Goal: Task Accomplishment & Management: Use online tool/utility

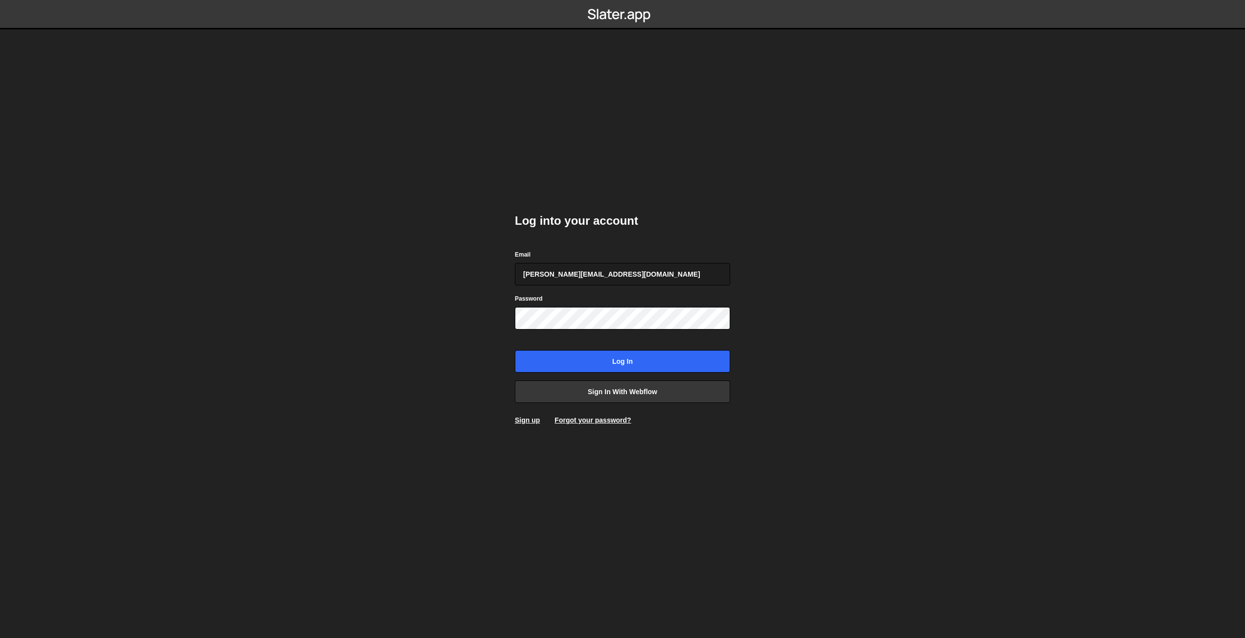
type input "jeff@tellyourfriends.world"
click at [606, 362] on input "Log in" at bounding box center [622, 361] width 215 height 23
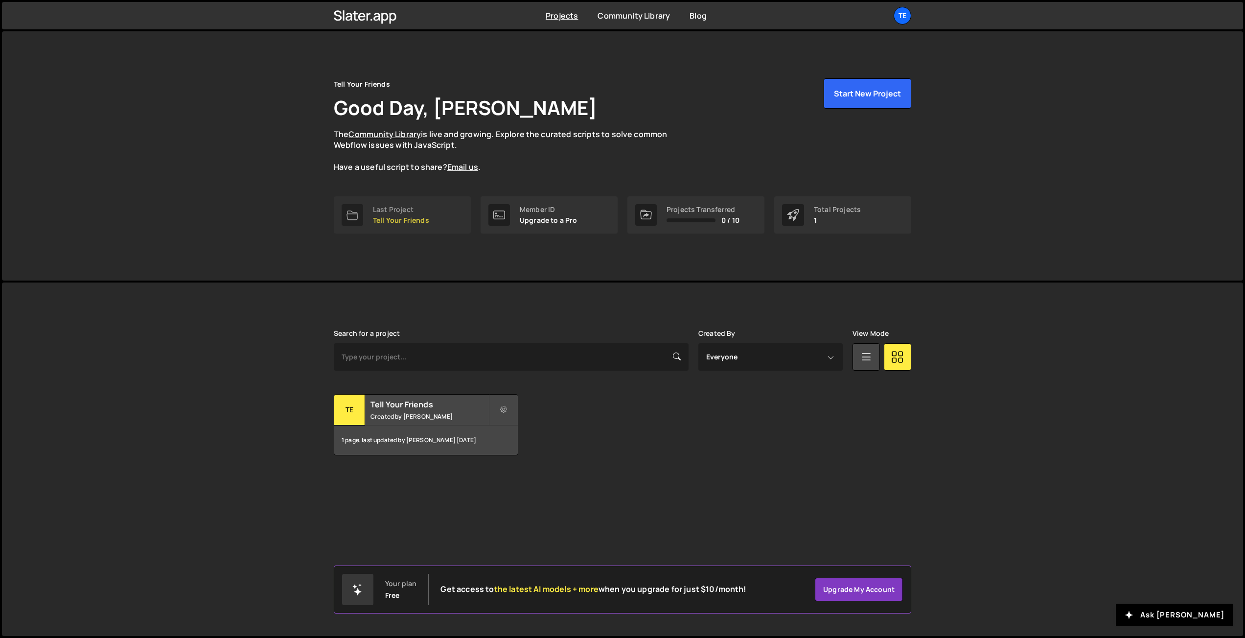
click at [395, 213] on div "Last Project Tell Your Friends" at bounding box center [401, 215] width 56 height 19
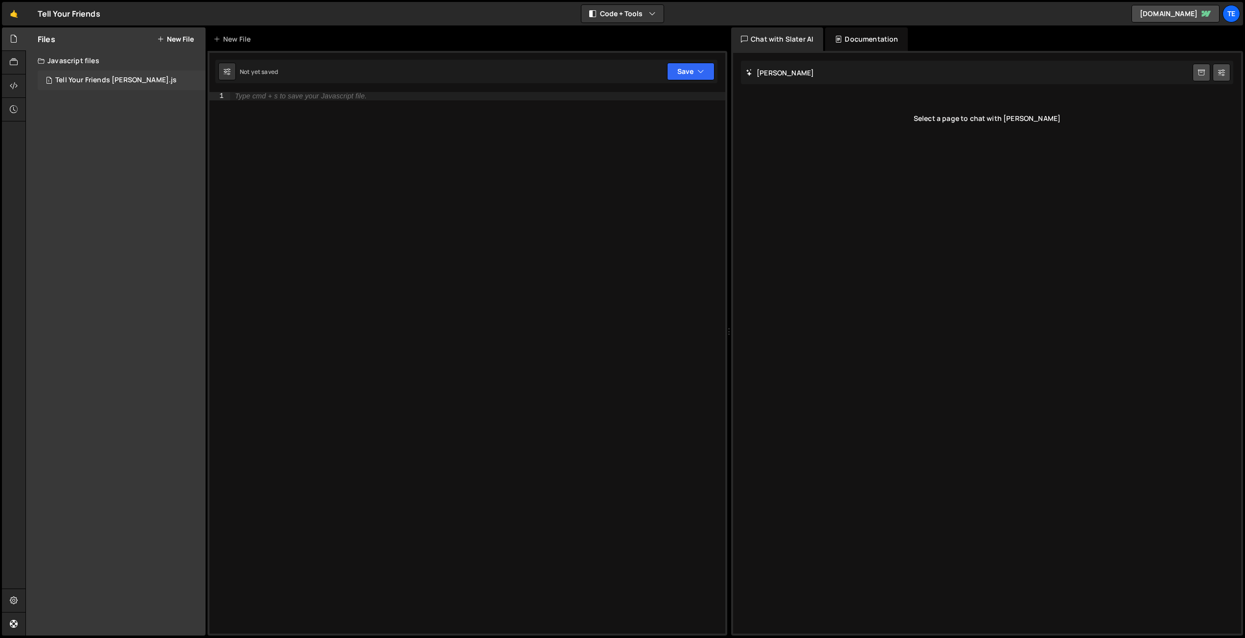
click at [87, 78] on div "Tell Your Friends Slater.js" at bounding box center [115, 80] width 121 height 9
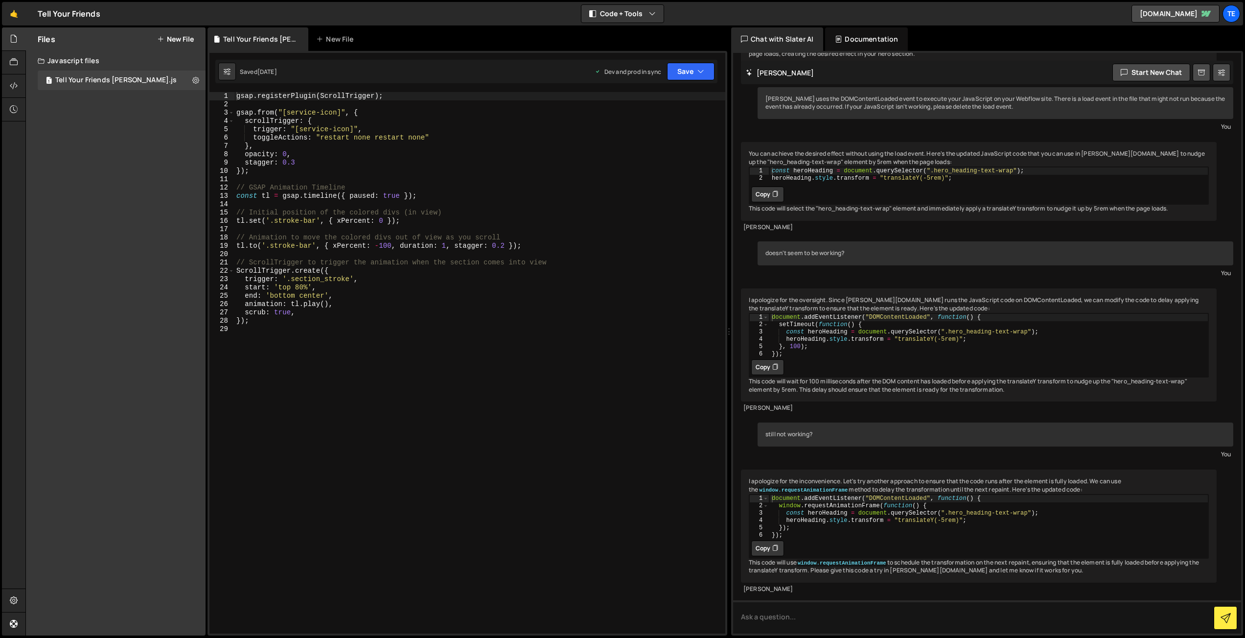
scroll to position [6931, 0]
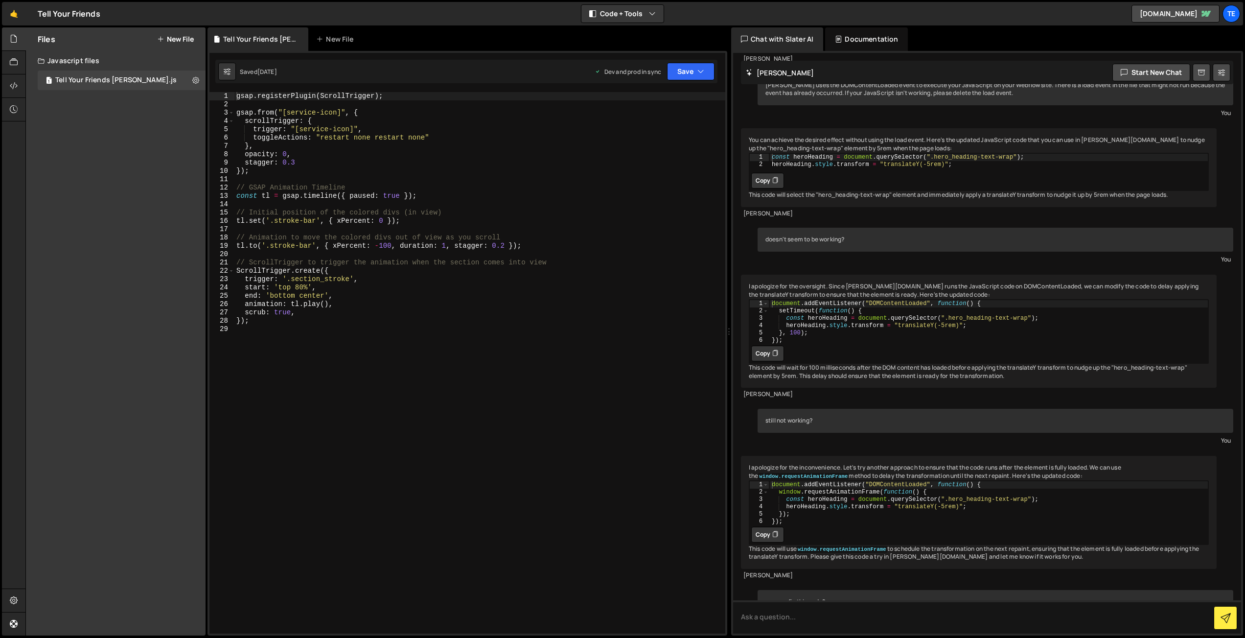
click at [264, 374] on div "gsap . registerPlugin ( ScrollTrigger ) ; gsap . from ( "[service-icon]" , { sc…" at bounding box center [479, 371] width 491 height 558
click at [254, 331] on div "gsap . registerPlugin ( ScrollTrigger ) ; gsap . from ( "[service-icon]" , { sc…" at bounding box center [479, 371] width 491 height 558
paste textarea ", { opacity: 0, scale: 0.8, duration: 1 }, "<0.5");"
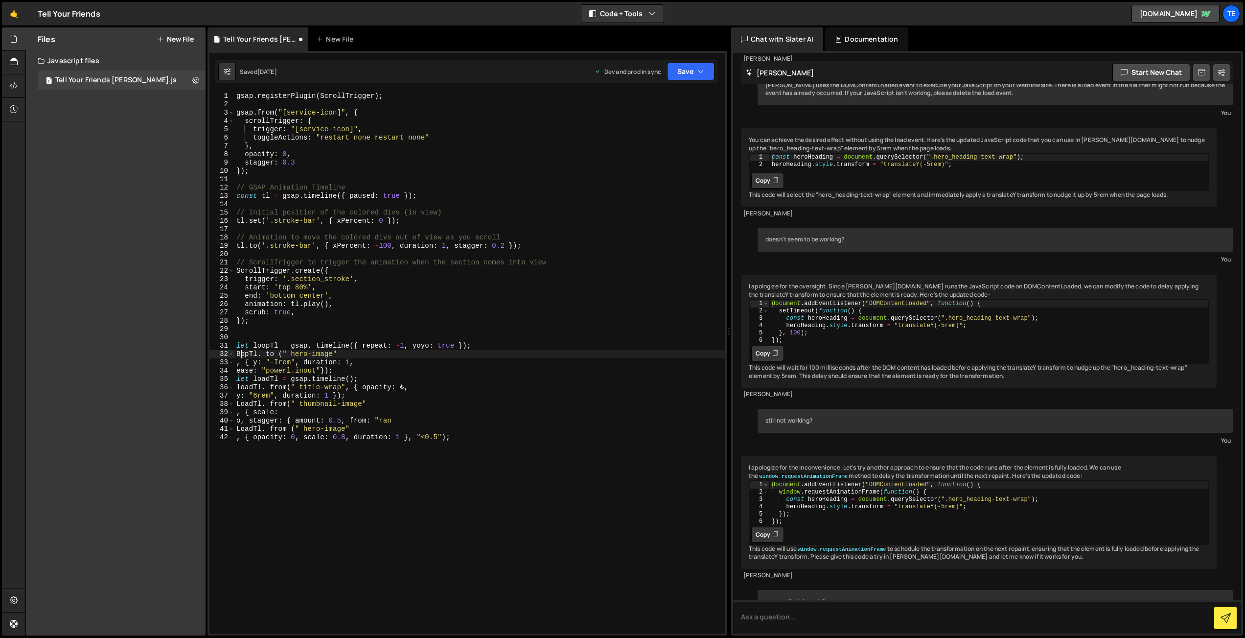
click at [240, 354] on div "gsap . registerPlugin ( ScrollTrigger ) ; gsap . from ( "[service-icon]" , { sc…" at bounding box center [479, 371] width 491 height 558
click at [254, 364] on div "lo opTl local lo adTl local Lo adTl local co lo red local togg l eActi o ns loc…" at bounding box center [305, 405] width 142 height 93
click at [279, 354] on div "gsap . registerPlugin ( ScrollTrigger ) ; gsap . from ( "[service-icon]" , { sc…" at bounding box center [479, 371] width 491 height 558
click at [321, 352] on div "gsap . registerPlugin ( ScrollTrigger ) ; gsap . from ( "[service-icon]" , { sc…" at bounding box center [479, 371] width 491 height 558
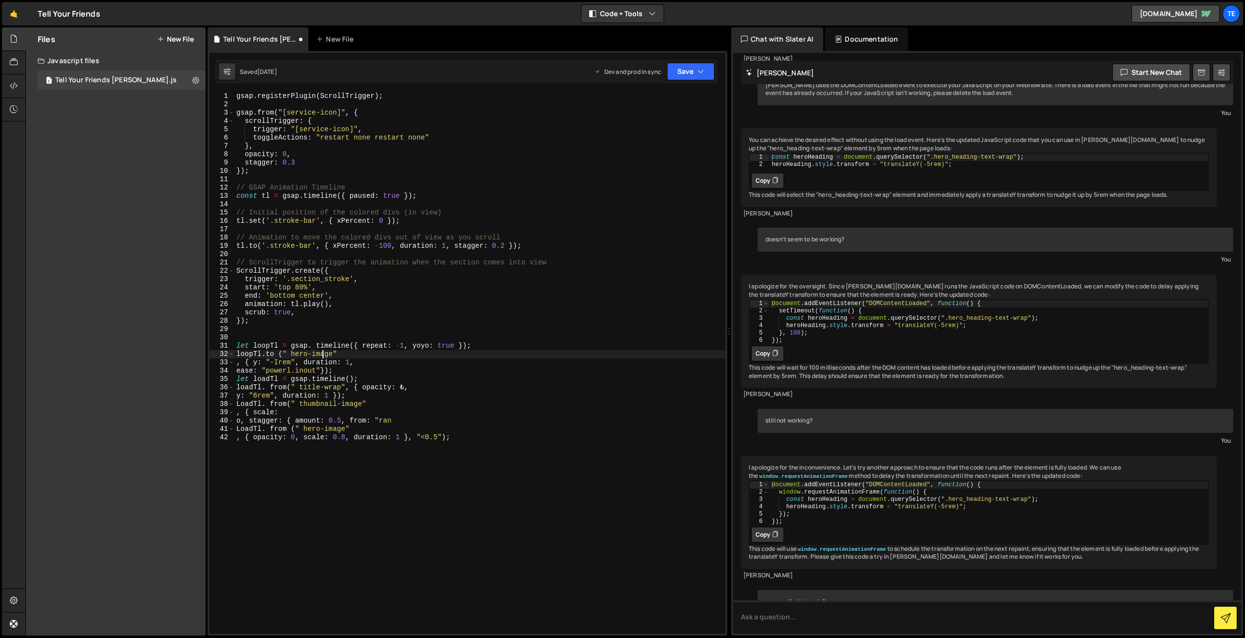
click at [321, 352] on div "gsap . registerPlugin ( ScrollTrigger ) ; gsap . from ( "[service-icon]" , { sc…" at bounding box center [479, 371] width 491 height 558
click at [237, 366] on div "gsap . registerPlugin ( ScrollTrigger ) ; gsap . from ( "[service-icon]" , { sc…" at bounding box center [479, 371] width 491 height 558
click at [382, 354] on div "gsap . registerPlugin ( ScrollTrigger ) ; gsap . from ( "[service-icon]" , { sc…" at bounding box center [479, 371] width 491 height 558
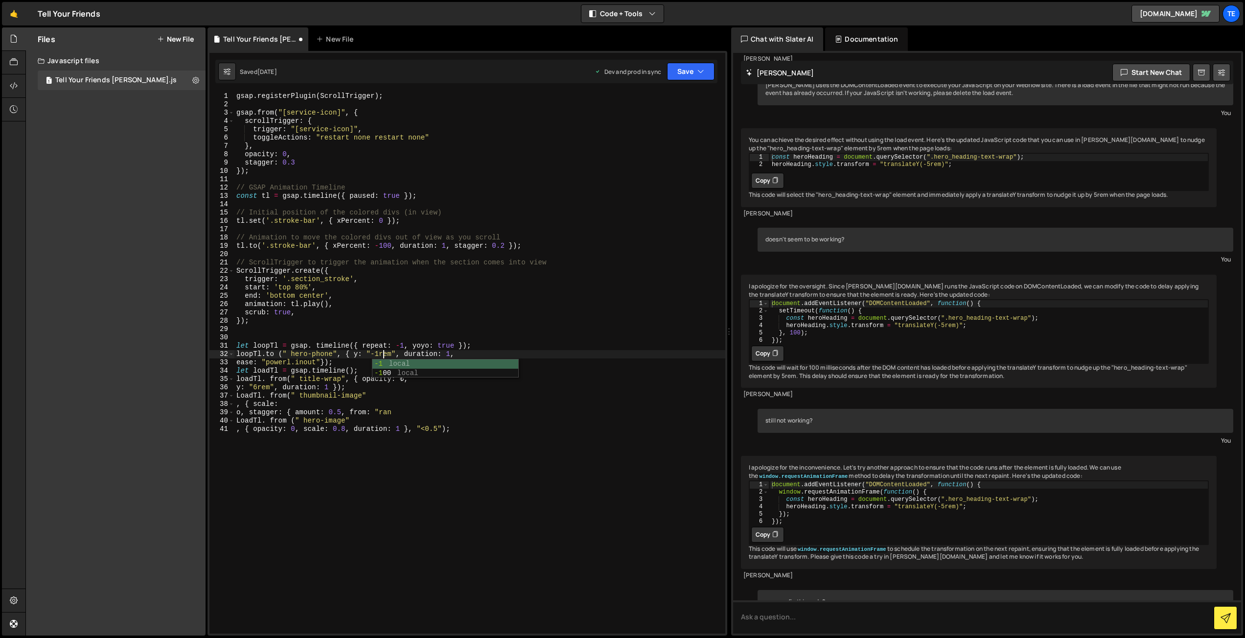
click at [427, 429] on div "gsap . registerPlugin ( ScrollTrigger ) ; gsap . from ( "[service-icon]" , { sc…" at bounding box center [479, 371] width 491 height 558
click at [237, 363] on div "gsap . registerPlugin ( ScrollTrigger ) ; gsap . from ( "[service-icon]" , { sc…" at bounding box center [479, 371] width 491 height 558
click at [520, 352] on div "gsap . registerPlugin ( ScrollTrigger ) ; gsap . from ( "[service-icon]" , { sc…" at bounding box center [479, 371] width 491 height 558
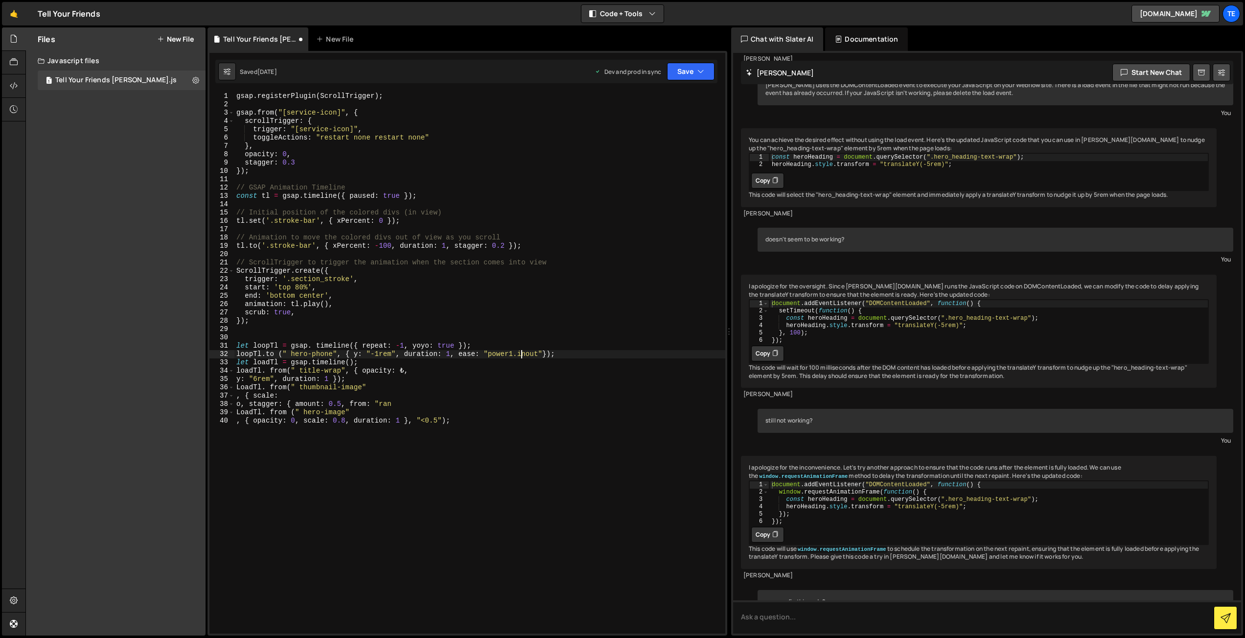
click at [538, 353] on div "gsap . registerPlugin ( ScrollTrigger ) ; gsap . from ( "[service-icon]" , { sc…" at bounding box center [479, 371] width 491 height 558
click at [504, 371] on div "gsap . registerPlugin ( ScrollTrigger ) ; gsap . from ( "[service-icon]" , { sc…" at bounding box center [479, 371] width 491 height 558
click at [278, 345] on div "gsap . registerPlugin ( ScrollTrigger ) ; gsap . from ( "[service-icon]" , { sc…" at bounding box center [479, 371] width 491 height 558
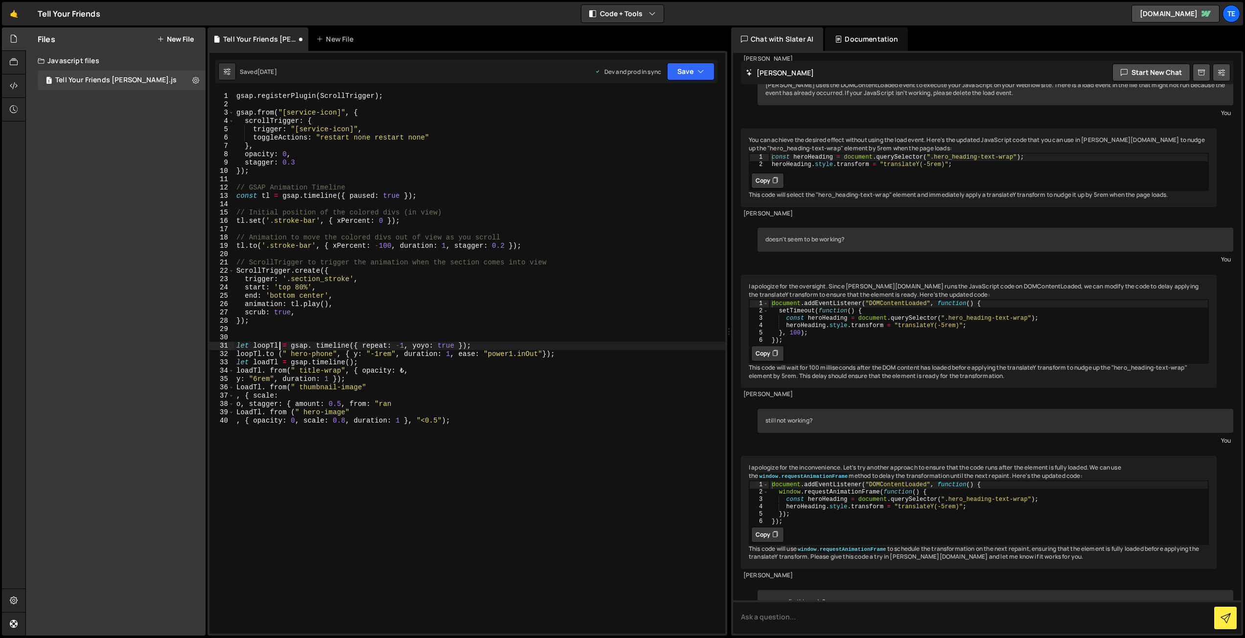
scroll to position [0, 3]
click at [249, 346] on div "gsap . registerPlugin ( ScrollTrigger ) ; gsap . from ( "[service-icon]" , { sc…" at bounding box center [479, 371] width 491 height 558
click at [423, 393] on div "gsap . registerPlugin ( ScrollTrigger ) ; gsap . from ( "[service-icon]" , { sc…" at bounding box center [479, 371] width 491 height 558
click at [237, 363] on div "gsap . registerPlugin ( ScrollTrigger ) ; gsap . from ( "[service-icon]" , { sc…" at bounding box center [479, 371] width 491 height 558
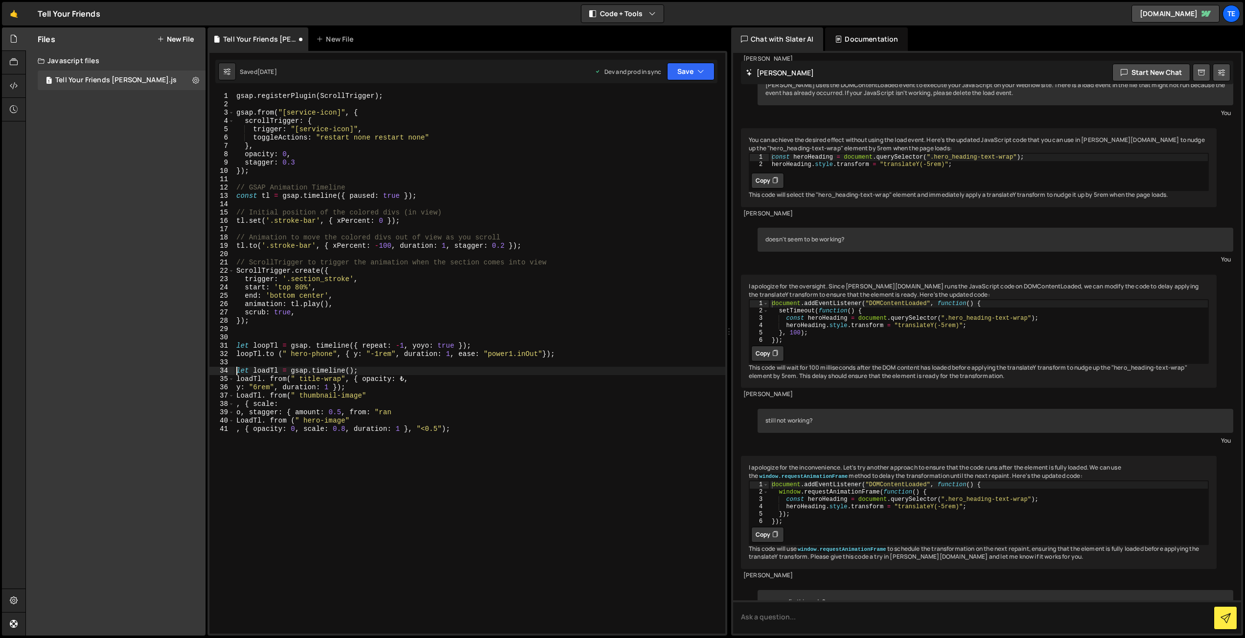
scroll to position [0, 0]
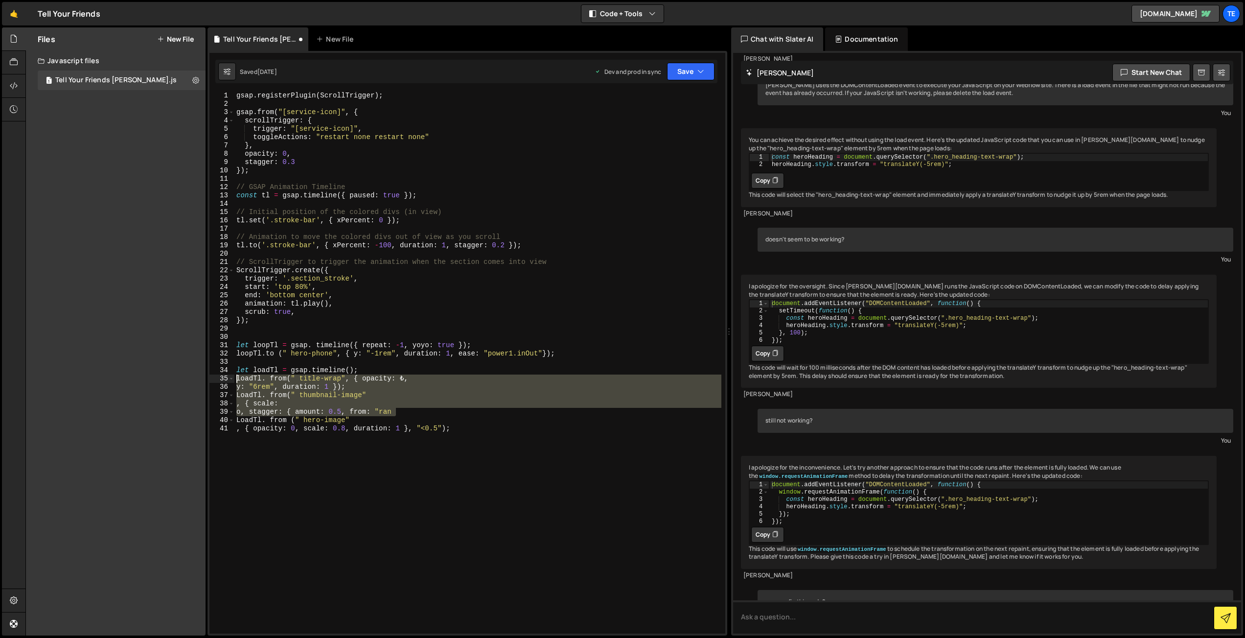
drag, startPoint x: 407, startPoint y: 415, endPoint x: 222, endPoint y: 377, distance: 188.8
click at [222, 377] on div "let loadTl = gsap.timeline(); 1 2 3 4 5 6 7 8 9 10 11 12 13 14 15 16 17 18 19 2…" at bounding box center [467, 362] width 516 height 541
type textarea "loadTl. from(" title-wrap", { opacity: ₺, y: "6rem", duration: 1 });"
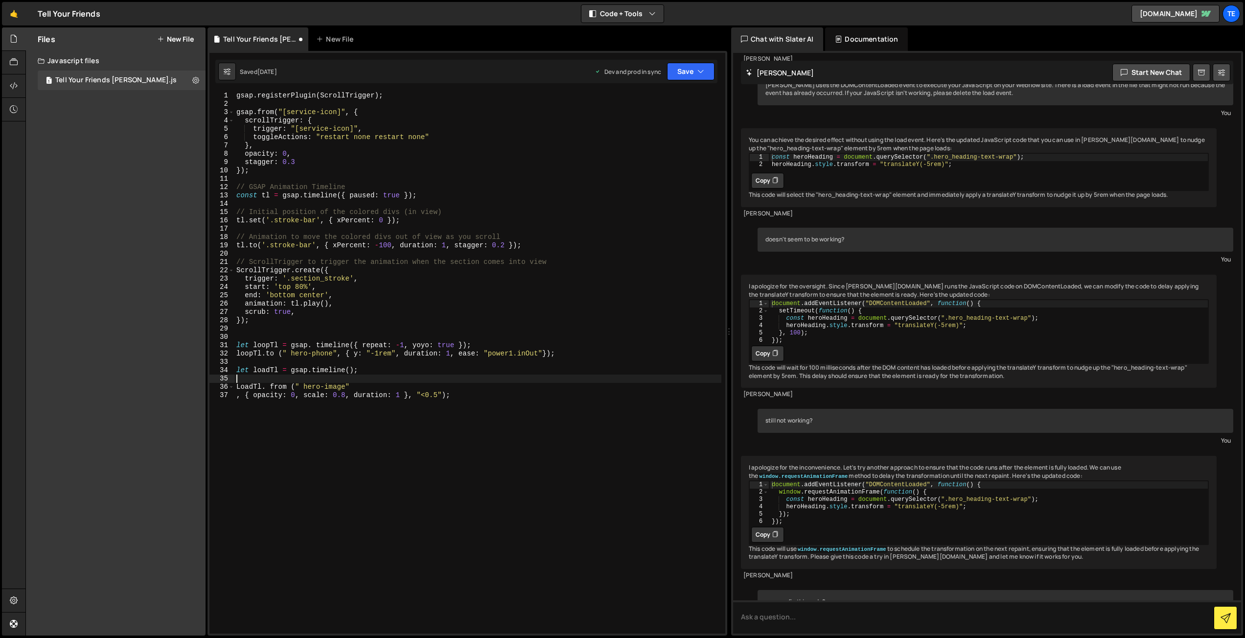
scroll to position [0, 0]
click at [237, 390] on div "gsap . registerPlugin ( ScrollTrigger ) ; gsap . from ( "[service-icon]" , { sc…" at bounding box center [477, 371] width 487 height 558
click at [240, 378] on div "gsap . registerPlugin ( ScrollTrigger ) ; gsap . from ( "[service-icon]" , { sc…" at bounding box center [477, 371] width 487 height 558
click at [262, 377] on div "gsap . registerPlugin ( ScrollTrigger ) ; gsap . from ( "[service-icon]" , { sc…" at bounding box center [477, 371] width 487 height 558
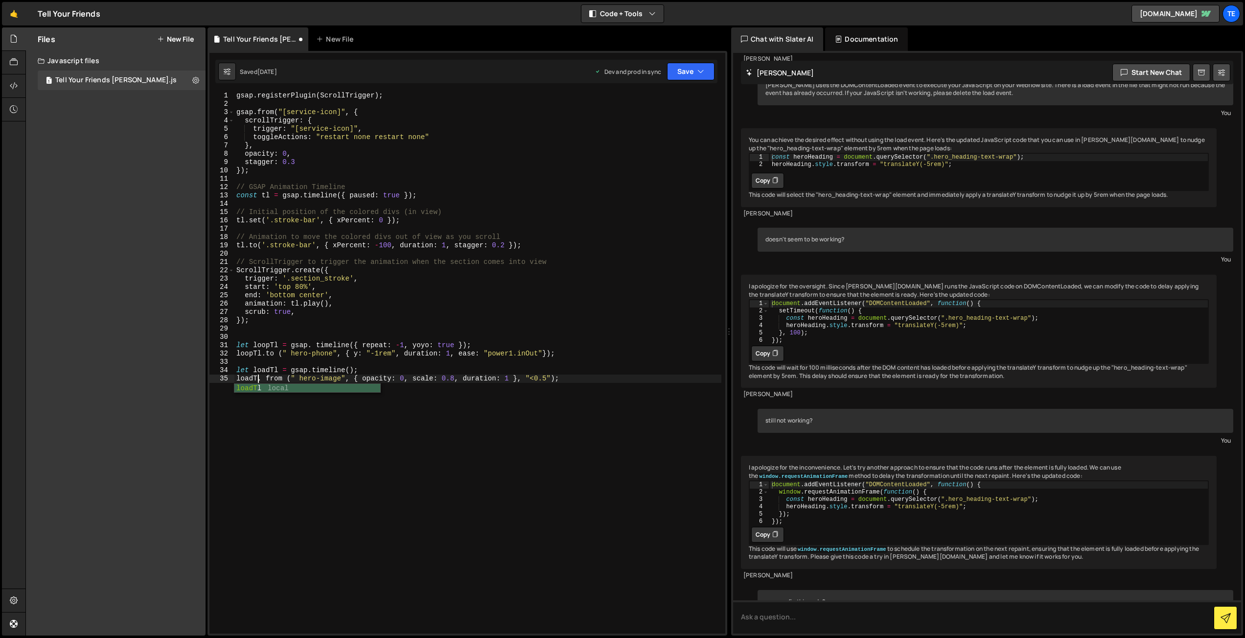
scroll to position [0, 2]
click at [278, 370] on div "gsap . registerPlugin ( ScrollTrigger ) ; gsap . from ( "[service-icon]" , { sc…" at bounding box center [477, 371] width 487 height 558
click at [291, 351] on div "gsap . registerPlugin ( ScrollTrigger ) ; gsap . from ( "[service-icon]" , { sc…" at bounding box center [477, 371] width 487 height 558
click at [273, 378] on div "gsap . registerPlugin ( ScrollTrigger ) ; gsap . from ( "[service-icon]" , { sc…" at bounding box center [477, 371] width 487 height 558
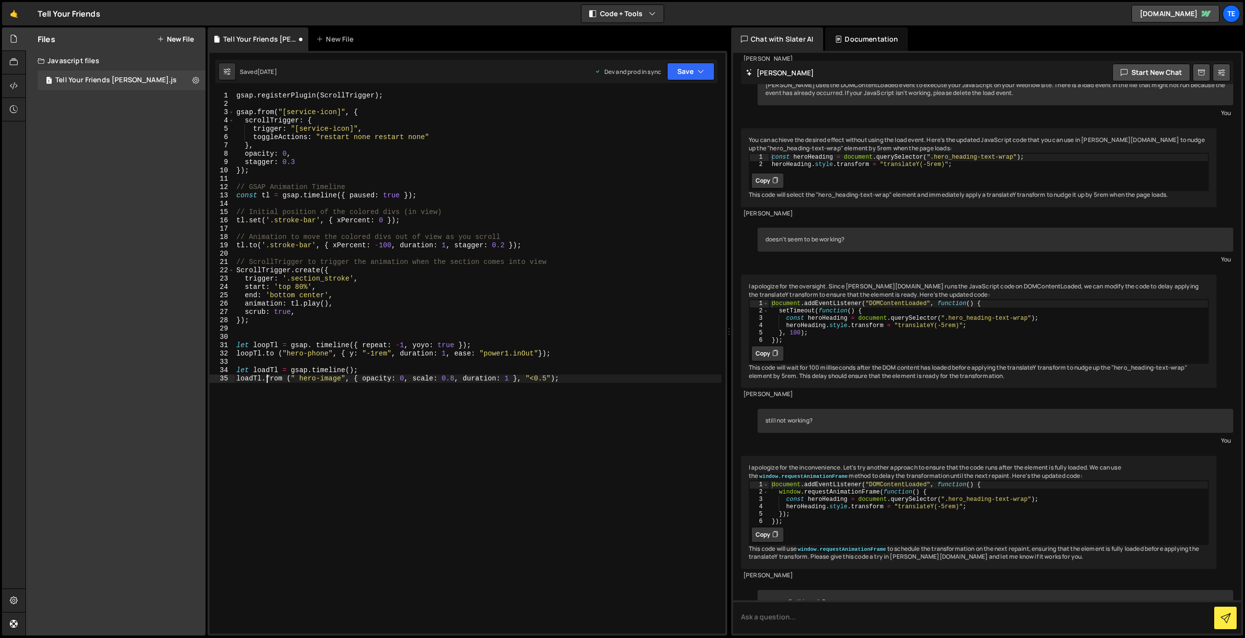
click at [300, 378] on div "gsap . registerPlugin ( ScrollTrigger ) ; gsap . from ( "[service-icon]" , { sc…" at bounding box center [477, 371] width 487 height 558
click at [289, 354] on div "gsap . registerPlugin ( ScrollTrigger ) ; gsap . from ( "[service-icon]" , { sc…" at bounding box center [477, 371] width 487 height 558
click at [699, 70] on icon "button" at bounding box center [700, 72] width 7 height 10
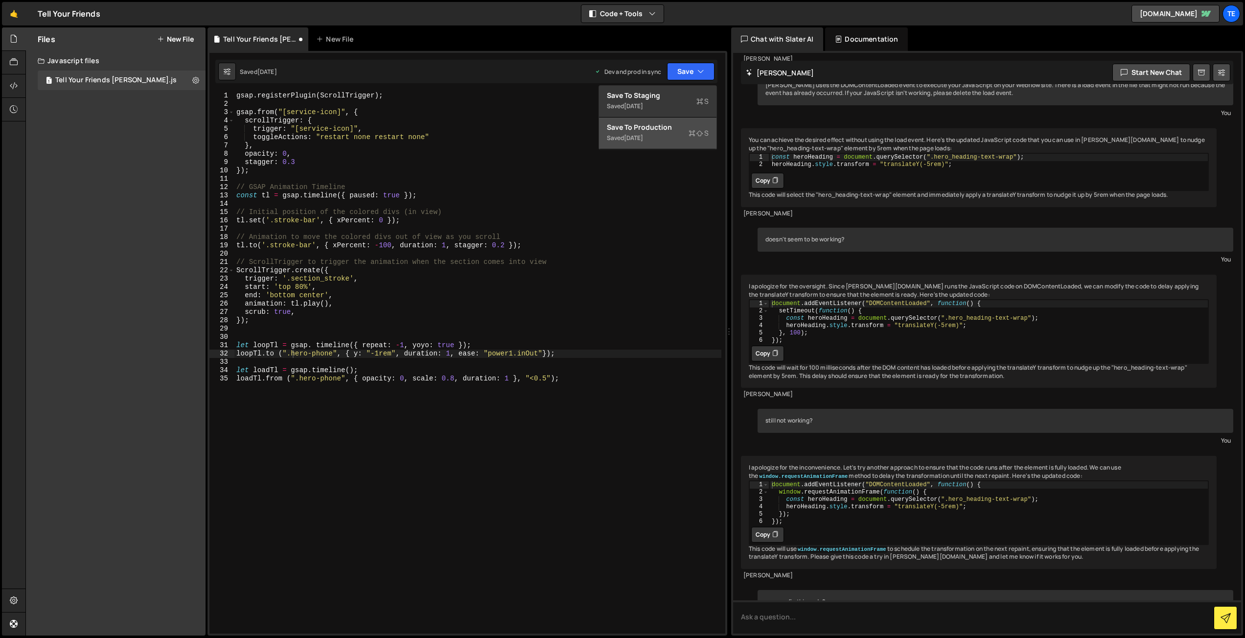
click at [668, 128] on div "Save to Production S" at bounding box center [658, 127] width 102 height 10
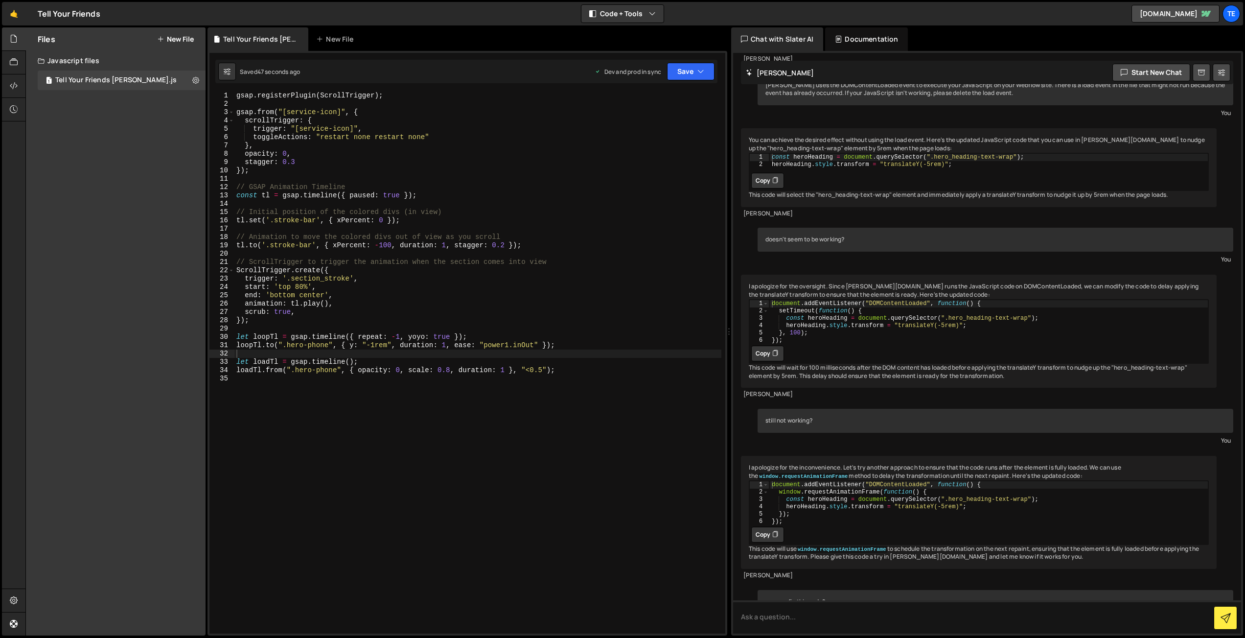
type textarea "// GSAP Animation Timeline"
drag, startPoint x: 357, startPoint y: 186, endPoint x: 224, endPoint y: 189, distance: 133.6
click at [224, 189] on div "// GSAP Animation Timeline 1 2 3 4 5 6 7 8 9 10 11 12 13 14 15 16 17 18 19 20 2…" at bounding box center [467, 362] width 516 height 541
click at [244, 328] on div "gsap . registerPlugin ( ScrollTrigger ) ; gsap . from ( "[service-icon]" , { sc…" at bounding box center [477, 371] width 487 height 558
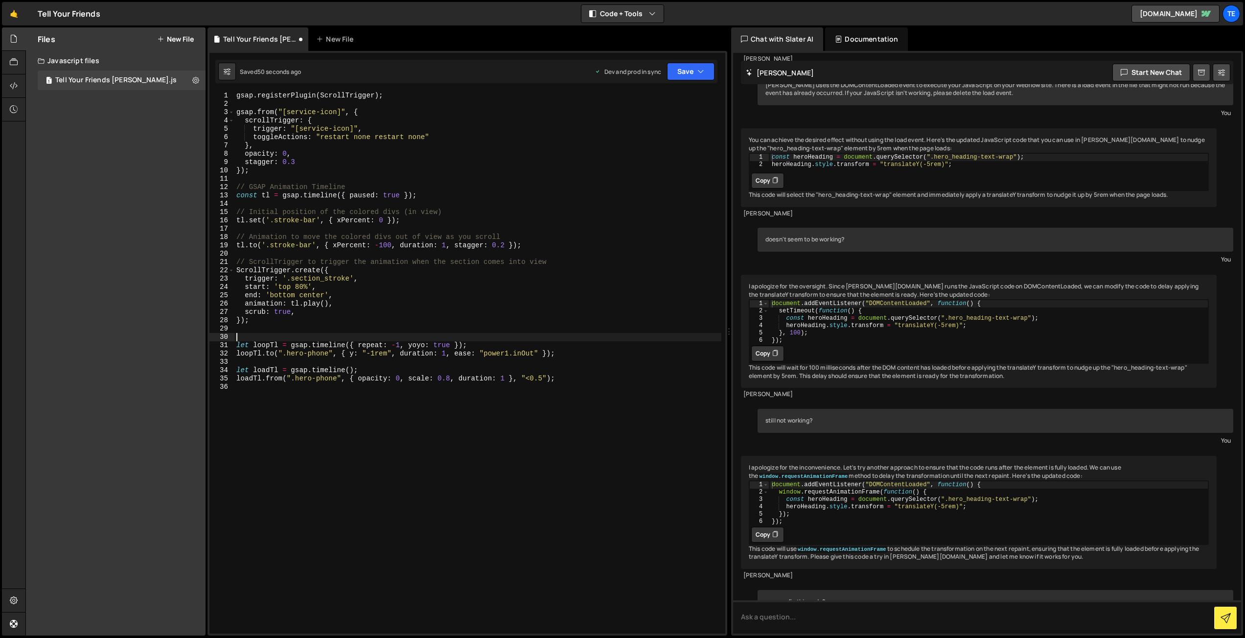
paste textarea "// GSAP Animation Timeline"
drag, startPoint x: 250, startPoint y: 338, endPoint x: 353, endPoint y: 335, distance: 103.3
click at [353, 335] on div "gsap . registerPlugin ( ScrollTrigger ) ; gsap . from ( "[service-icon]" , { sc…" at bounding box center [477, 371] width 487 height 558
click at [698, 72] on icon "button" at bounding box center [700, 72] width 7 height 10
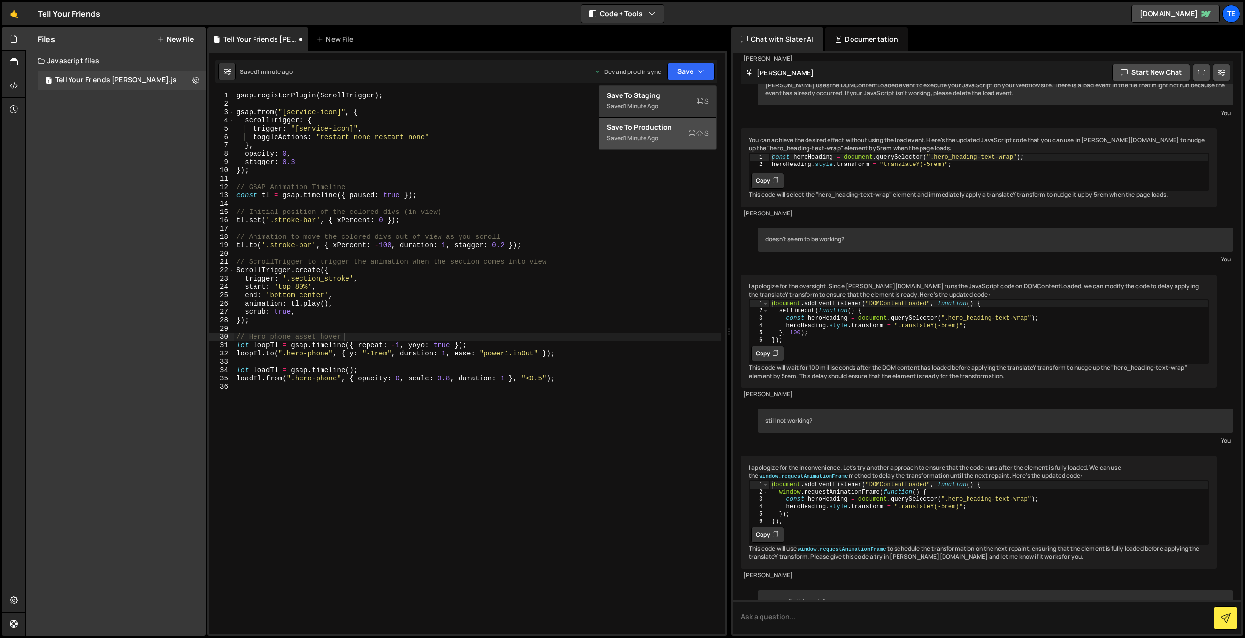
click at [675, 134] on div "Saved 1 minute ago" at bounding box center [658, 138] width 102 height 12
click at [332, 354] on div "gsap . registerPlugin ( ScrollTrigger ) ; gsap . from ( "[service-icon]" , { sc…" at bounding box center [477, 371] width 487 height 558
paste textarea "bubble-how-do"
click at [339, 379] on div "gsap . registerPlugin ( ScrollTrigger ) ; gsap . from ( "[service-icon]" , { sc…" at bounding box center [477, 371] width 487 height 558
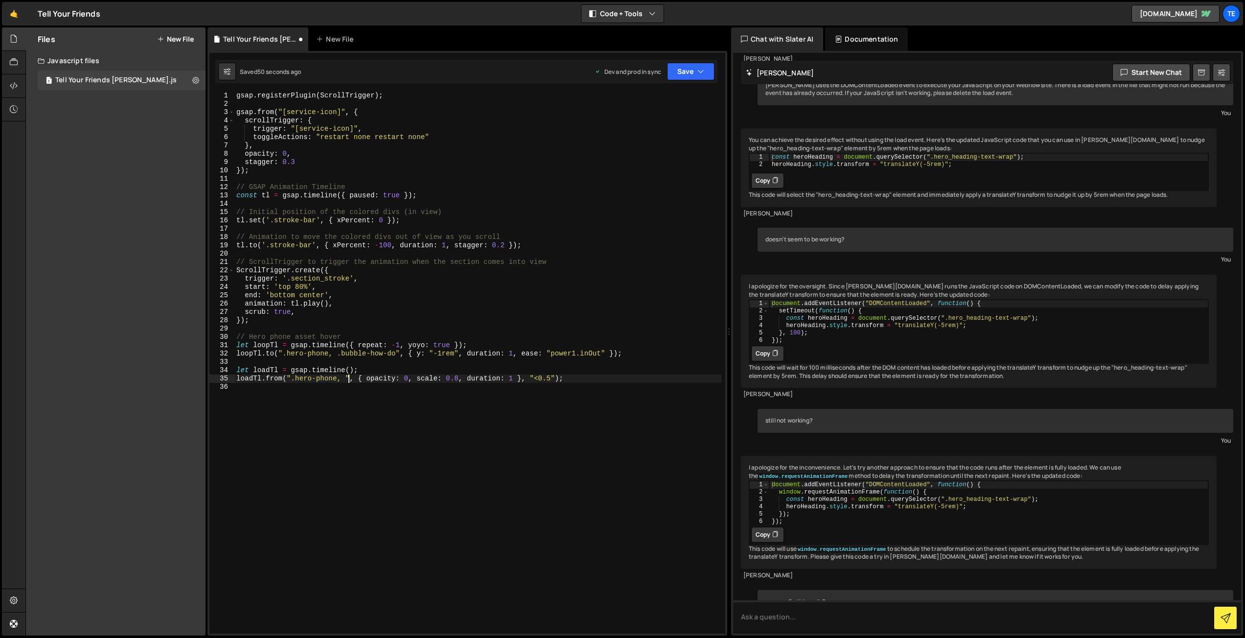
scroll to position [0, 8]
paste textarea "bubble-how-do"
type textarea "loadTl.from(".hero-phone, .bubble-how-do", { opacity: 0, scale: 0.8, duration: …"
click at [702, 70] on icon "button" at bounding box center [700, 72] width 7 height 10
click at [681, 130] on div "Save to Production S" at bounding box center [658, 127] width 102 height 10
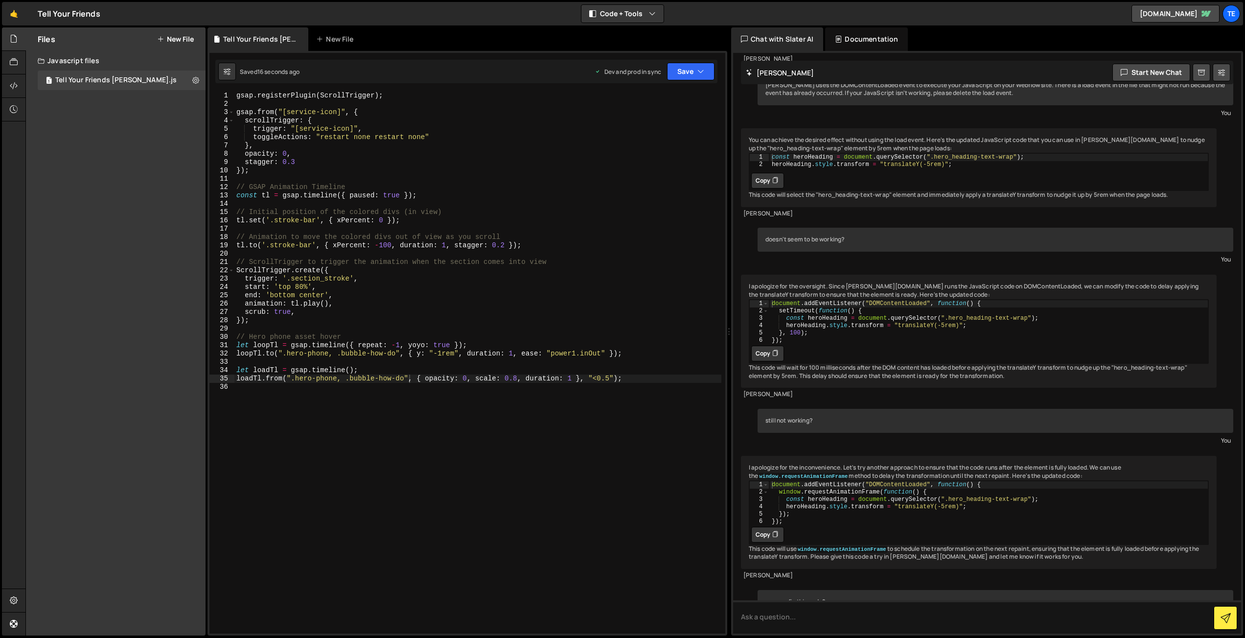
click at [409, 379] on div "gsap . registerPlugin ( ScrollTrigger ) ; gsap . from ( "[service-icon]" , { sc…" at bounding box center [477, 371] width 487 height 558
drag, startPoint x: 406, startPoint y: 379, endPoint x: 350, endPoint y: 380, distance: 56.3
click at [350, 380] on div "gsap . registerPlugin ( ScrollTrigger ) ; gsap . from ( "[service-icon]" , { sc…" at bounding box center [477, 371] width 487 height 558
click at [427, 403] on div "gsap . registerPlugin ( ScrollTrigger ) ; gsap . from ( "[service-icon]" , { sc…" at bounding box center [477, 371] width 487 height 558
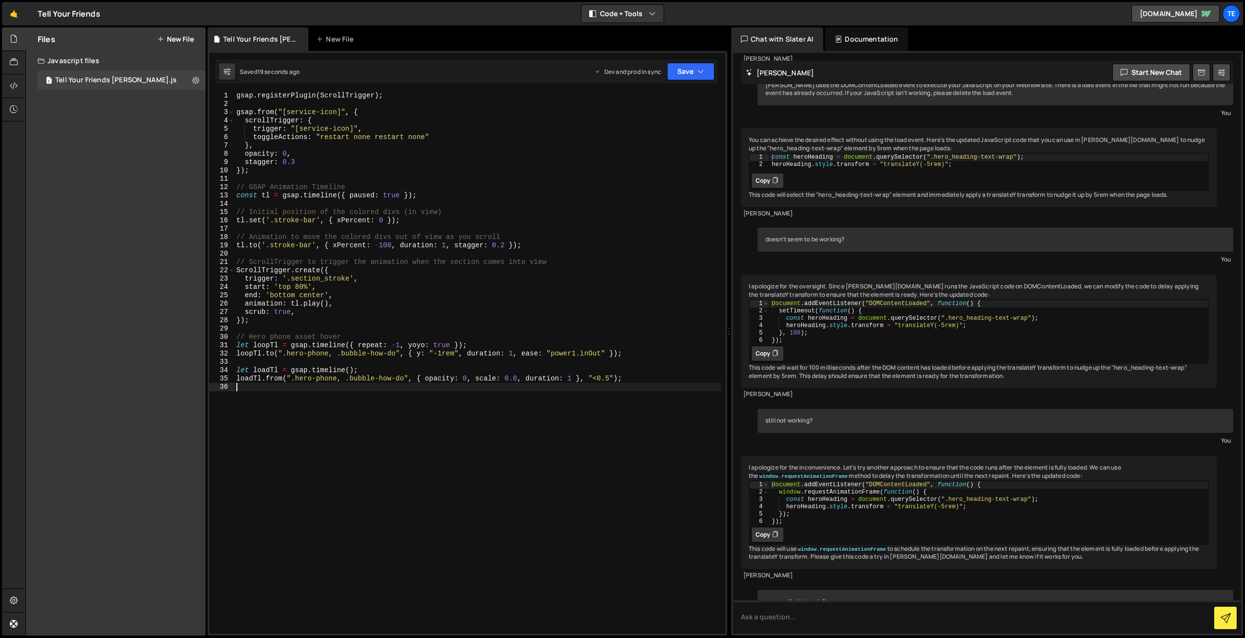
type textarea "loadTl.from(".hero-phone, .bubble-how-do", { opacity: 0, scale: 0.8, duration: …"
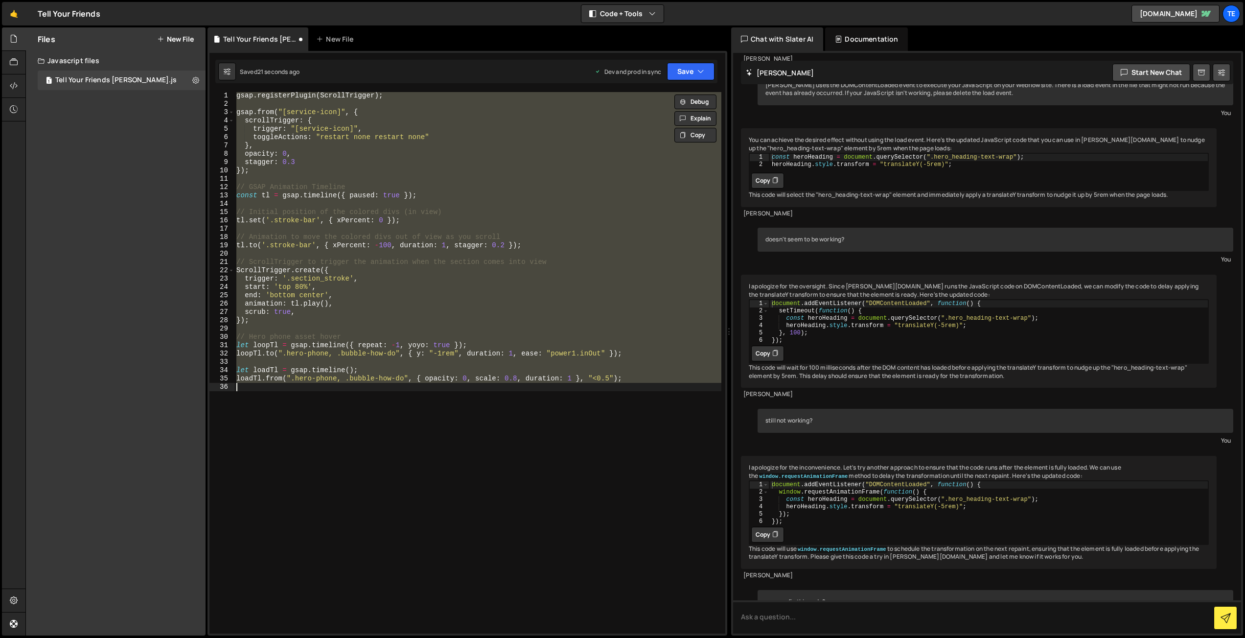
click at [427, 403] on div "gsap . registerPlugin ( ScrollTrigger ) ; gsap . from ( "[service-icon]" , { sc…" at bounding box center [477, 362] width 487 height 541
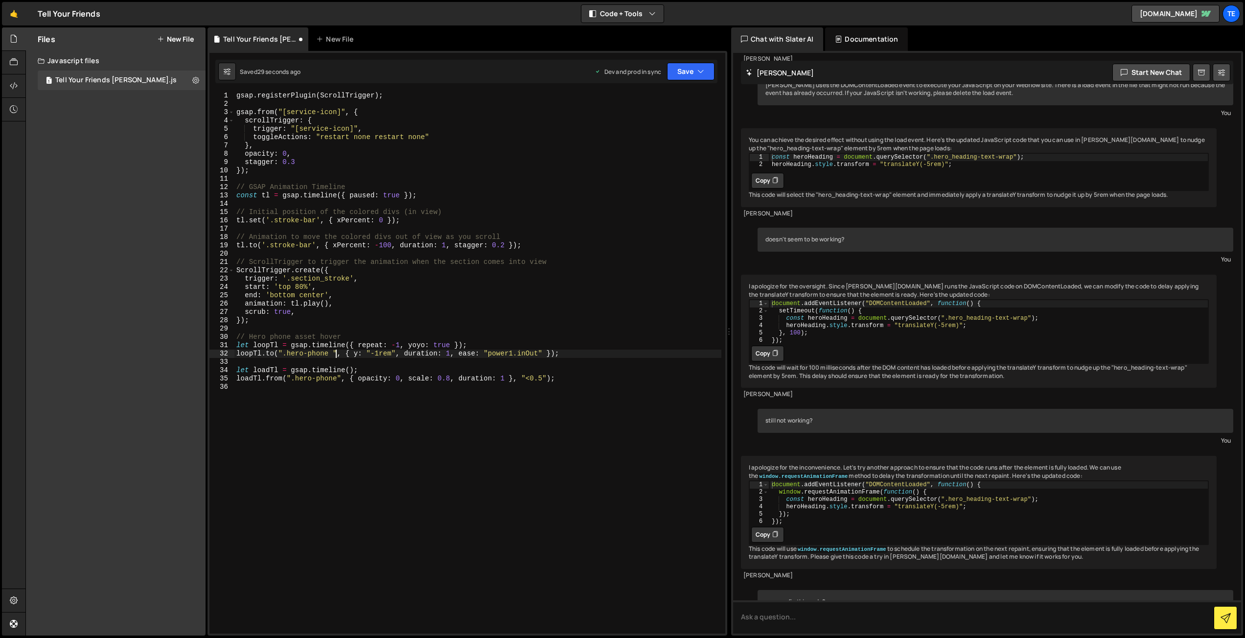
scroll to position [0, 7]
paste textarea "bubble-how-do"
click at [340, 379] on div "gsap . registerPlugin ( ScrollTrigger ) ; gsap . from ( "[service-icon]" , { sc…" at bounding box center [477, 371] width 487 height 558
paste textarea "bubble-how-do"
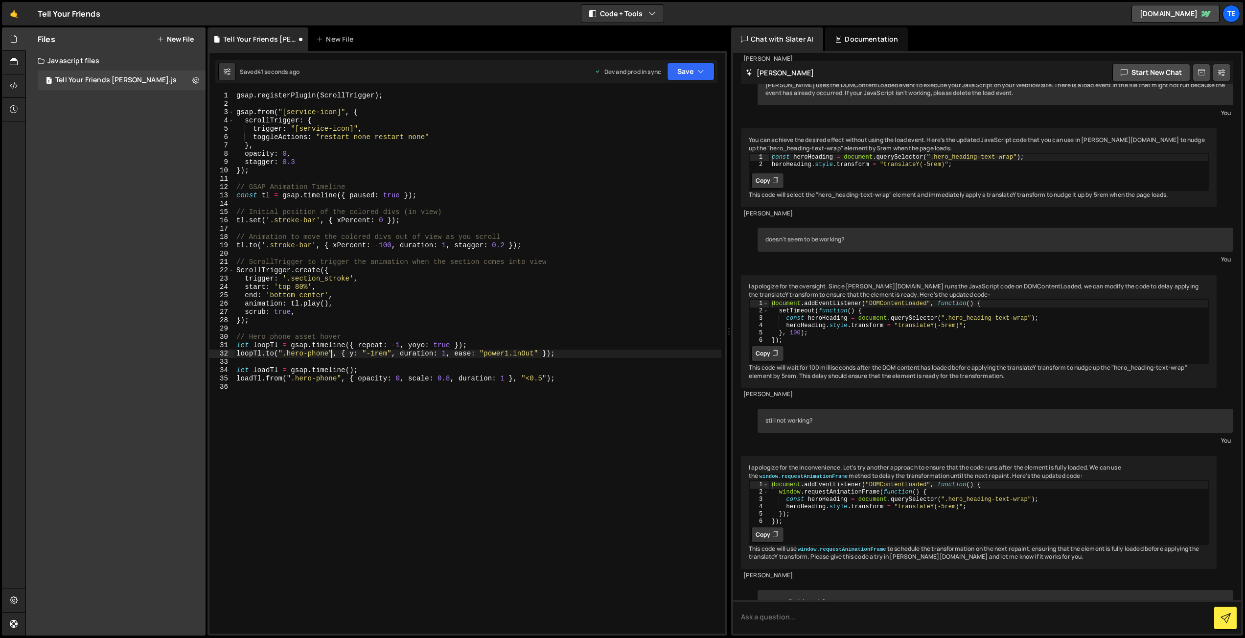
drag, startPoint x: 580, startPoint y: 379, endPoint x: 191, endPoint y: 349, distance: 390.2
click at [191, 349] on div "Files New File Javascript files 1 Tell Your Friends Slater.js 0 CSS files Copy …" at bounding box center [635, 331] width 1220 height 608
type textarea "let loopTl = gsap.timeline({ repeat: -1, yoyo: true }); loopTl.to(".hero-phone"…"
click at [583, 383] on div "gsap . registerPlugin ( ScrollTrigger ) ; gsap . from ( "[service-icon]" , { sc…" at bounding box center [477, 371] width 487 height 558
drag, startPoint x: 593, startPoint y: 382, endPoint x: 226, endPoint y: 347, distance: 369.2
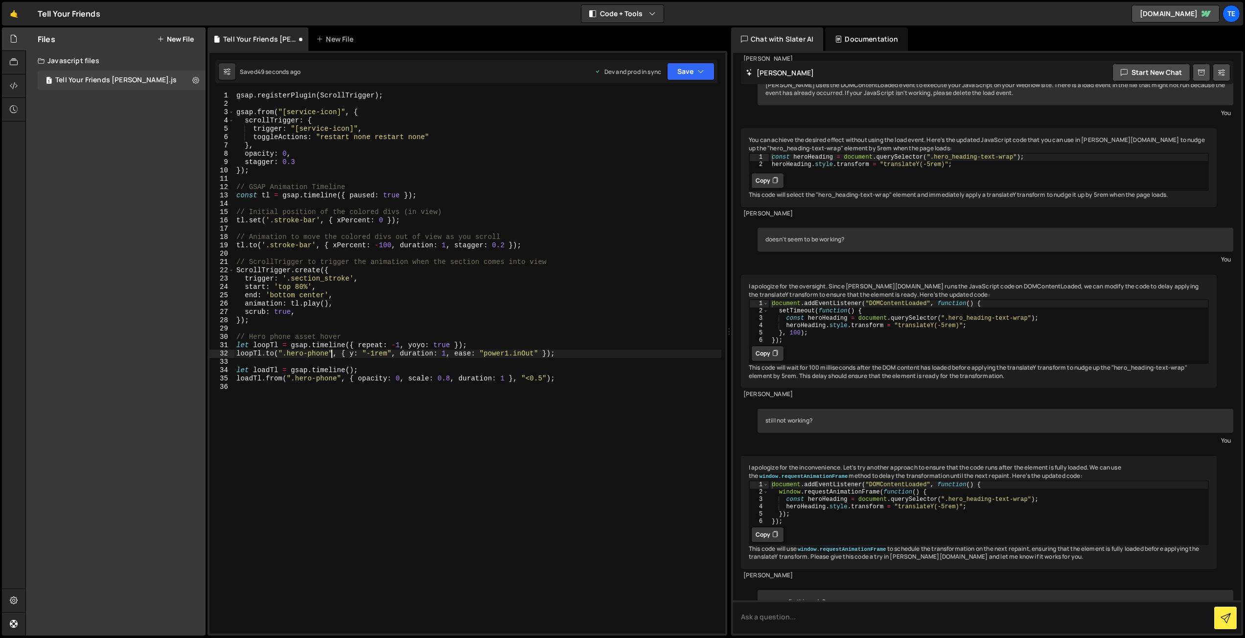
click at [226, 347] on div "1 2 3 4 5 6 7 8 9 10 11 12 13 14 15 16 17 18 19 20 21 22 23 24 25 26 27 28 29 3…" at bounding box center [467, 362] width 516 height 541
click at [237, 335] on div "gsap . registerPlugin ( ScrollTrigger ) ; gsap . from ( "[service-icon]" , { sc…" at bounding box center [477, 371] width 487 height 558
drag, startPoint x: 237, startPoint y: 337, endPoint x: 552, endPoint y: 373, distance: 316.8
click at [551, 373] on div "gsap . registerPlugin ( ScrollTrigger ) ; gsap . from ( "[service-icon]" , { sc…" at bounding box center [477, 371] width 487 height 558
drag, startPoint x: 568, startPoint y: 378, endPoint x: 273, endPoint y: 351, distance: 295.8
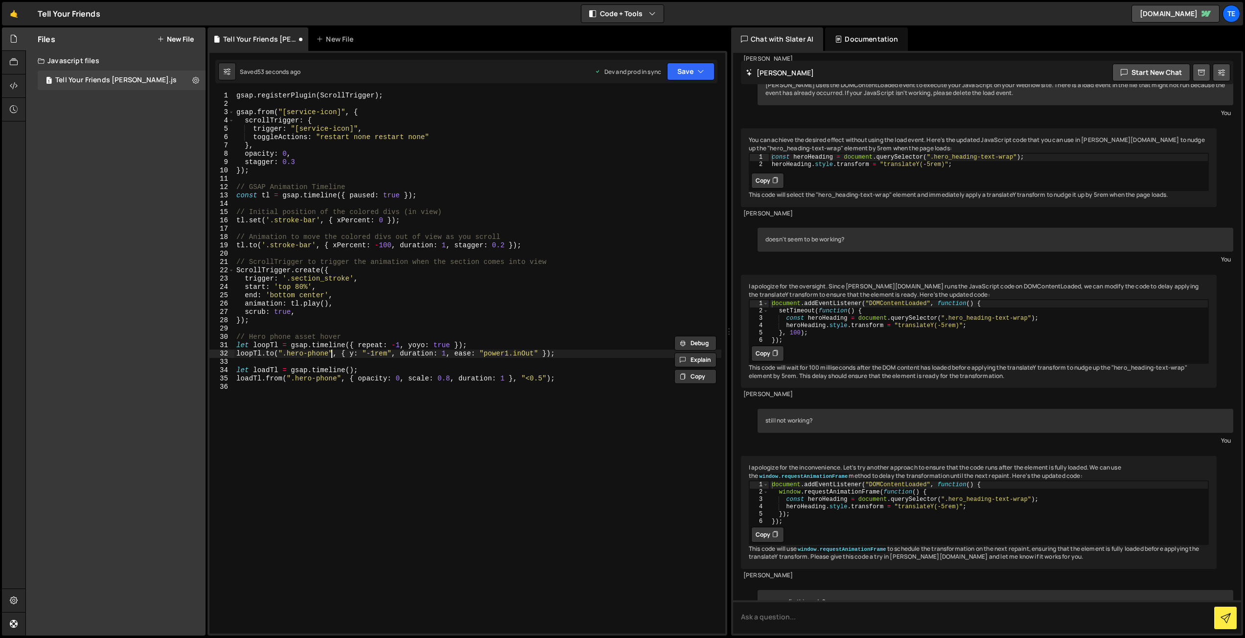
click at [279, 352] on div "gsap . registerPlugin ( ScrollTrigger ) ; gsap . from ( "[service-icon]" , { sc…" at bounding box center [477, 371] width 487 height 558
click at [264, 345] on div "gsap . registerPlugin ( ScrollTrigger ) ; gsap . from ( "[service-icon]" , { sc…" at bounding box center [477, 371] width 487 height 558
drag, startPoint x: 237, startPoint y: 337, endPoint x: 592, endPoint y: 399, distance: 359.7
click at [592, 399] on div "gsap . registerPlugin ( ScrollTrigger ) ; gsap . from ( "[service-icon]" , { sc…" at bounding box center [477, 371] width 487 height 558
type textarea "loadTl.from(".hero-phone", { opacity: 0, scale: 0.8, duration: 1 }, "<0.5");"
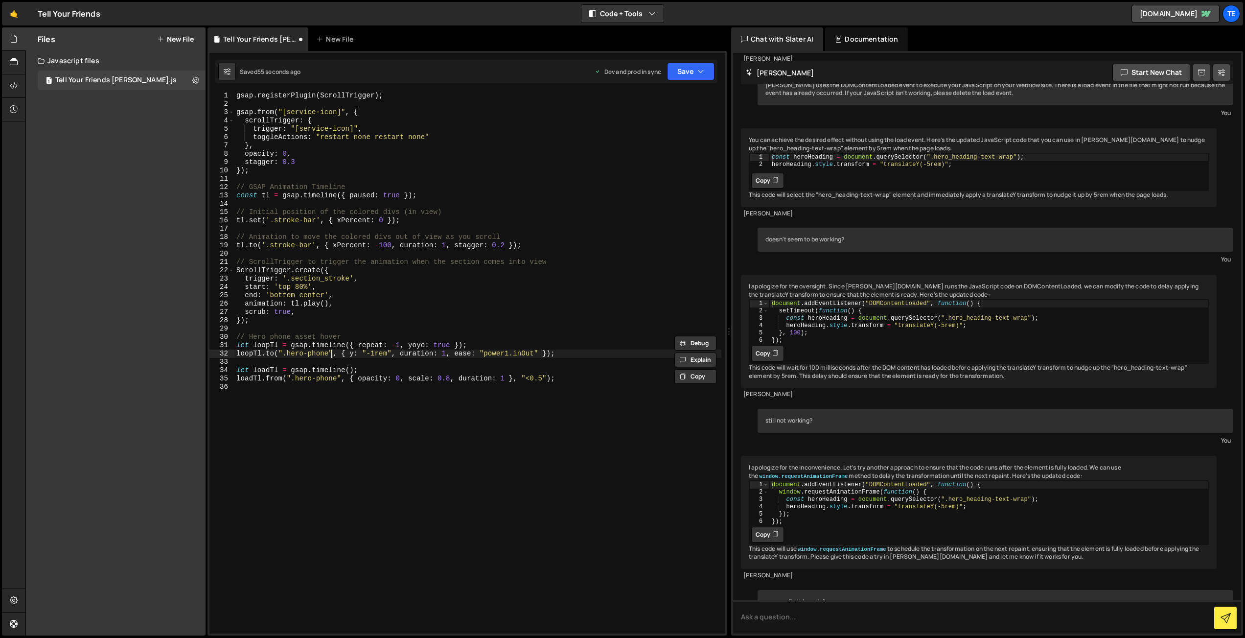
click at [527, 405] on div "gsap . registerPlugin ( ScrollTrigger ) ; gsap . from ( "[service-icon]" , { sc…" at bounding box center [477, 371] width 487 height 558
type textarea "loadTl.from(".hero-phone", { opacity: 0, scale: 0.8, duration: 1 }, "<0.5");"
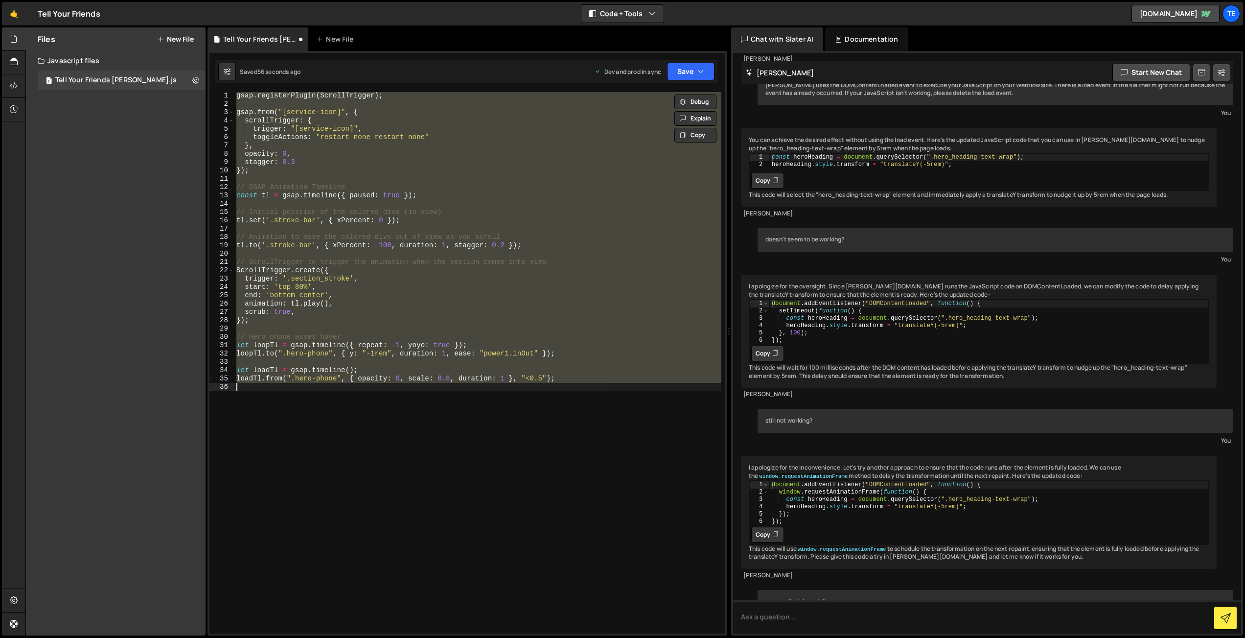
click at [488, 417] on div "gsap . registerPlugin ( ScrollTrigger ) ; gsap . from ( "[service-icon]" , { sc…" at bounding box center [477, 362] width 487 height 541
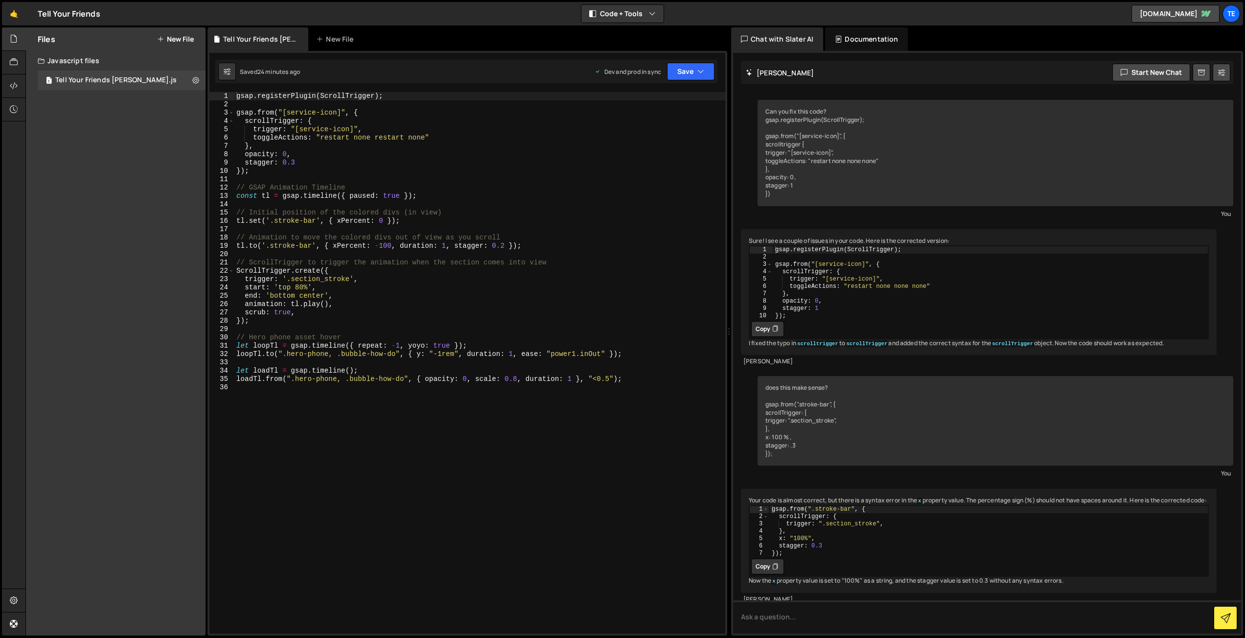
scroll to position [7673, 0]
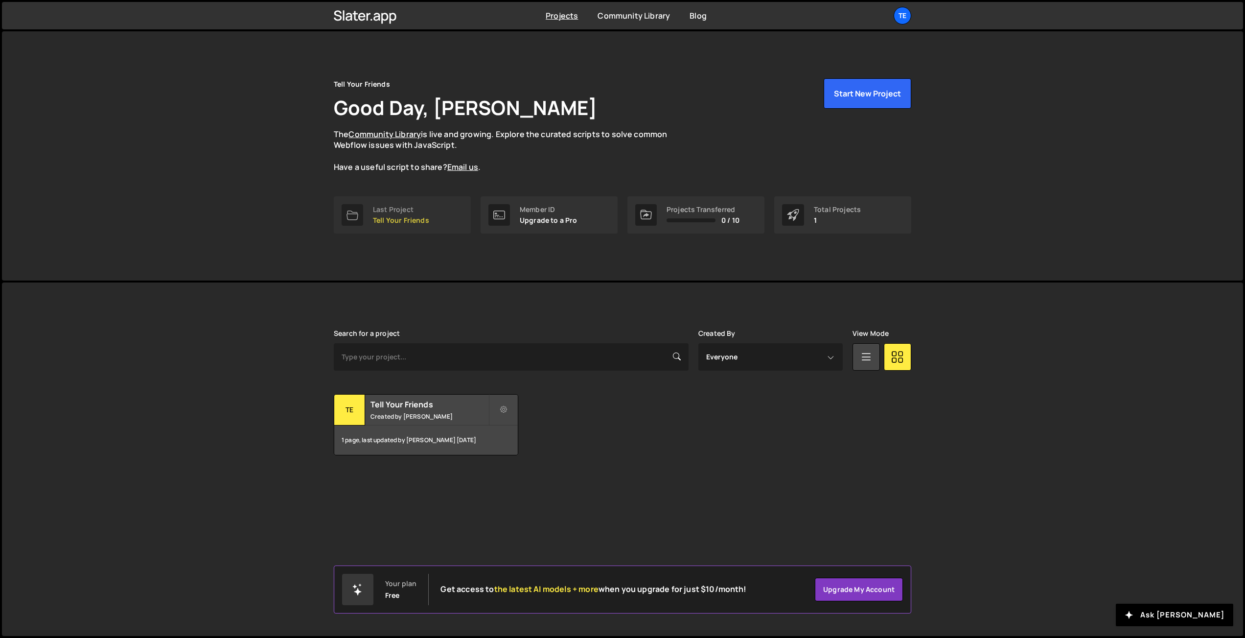
click at [402, 203] on link "Last Project Tell Your Friends" at bounding box center [402, 214] width 137 height 37
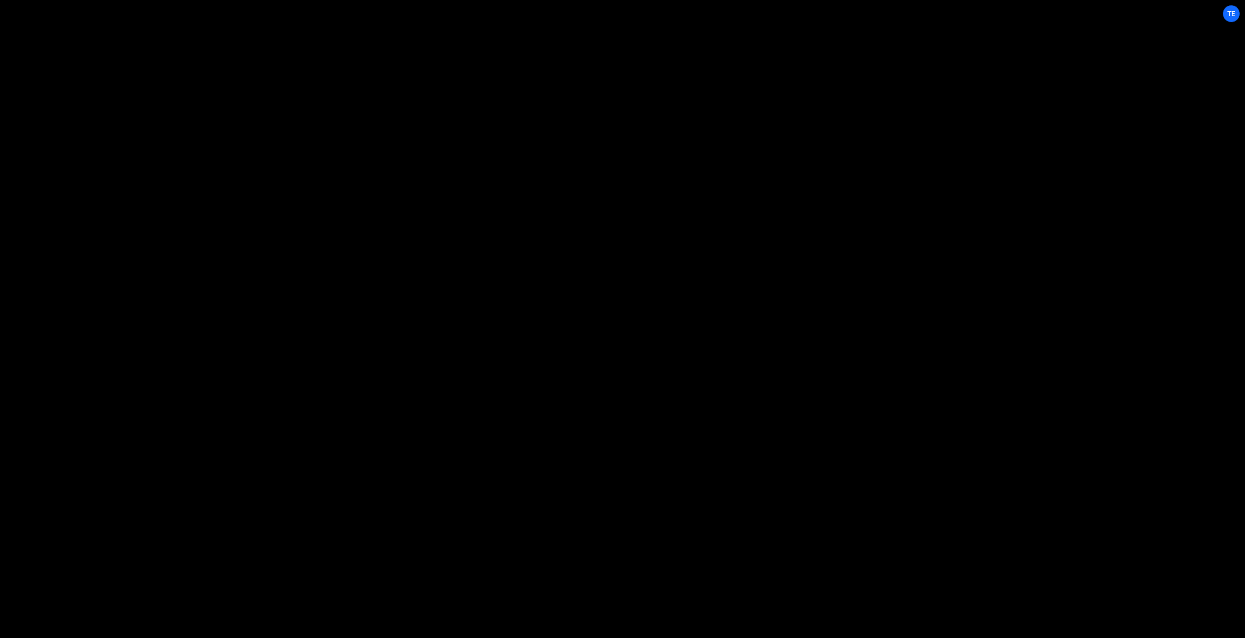
scroll to position [7673, 0]
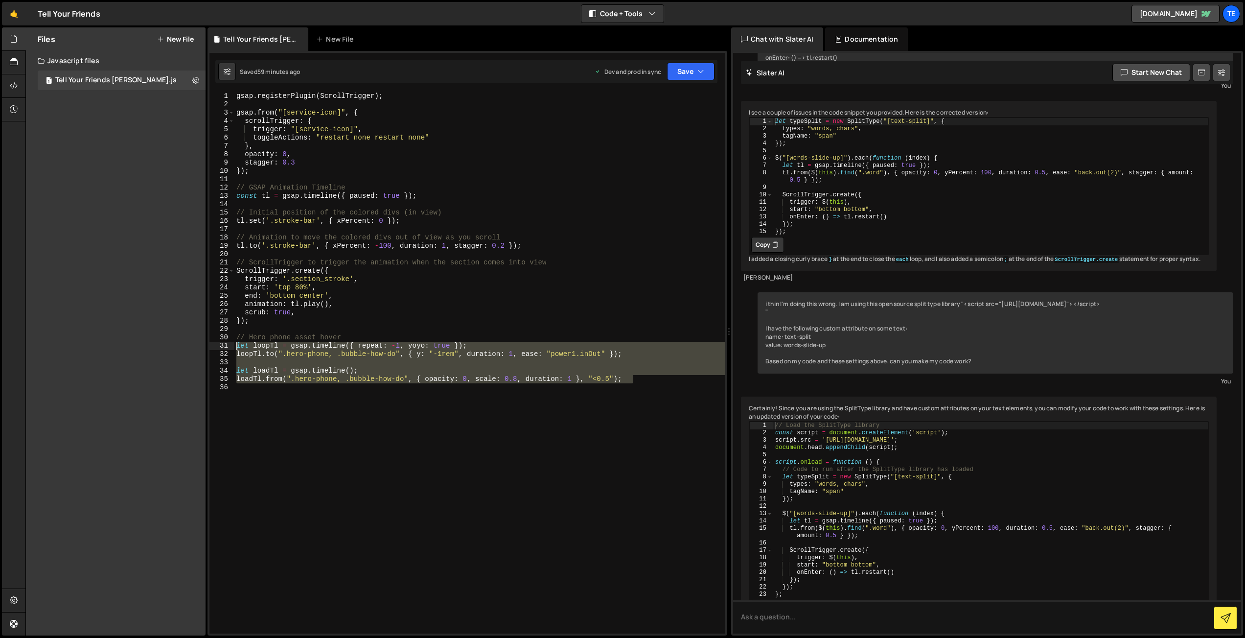
drag, startPoint x: 666, startPoint y: 383, endPoint x: 231, endPoint y: 346, distance: 435.6
click at [231, 346] on div "loadTl.from(".hero-phone, .bubble-how-do", { opacity: 0, scale: 0.8, duration: …" at bounding box center [467, 362] width 516 height 541
type textarea "let loopTl = gsap.timeline({ repeat: -1, yoyo: true }); [DOMAIN_NAME](".hero-ph…"
click at [285, 402] on div "gsap . registerPlugin ( ScrollTrigger ) ; gsap . from ( "[service-icon]" , { sc…" at bounding box center [479, 371] width 491 height 558
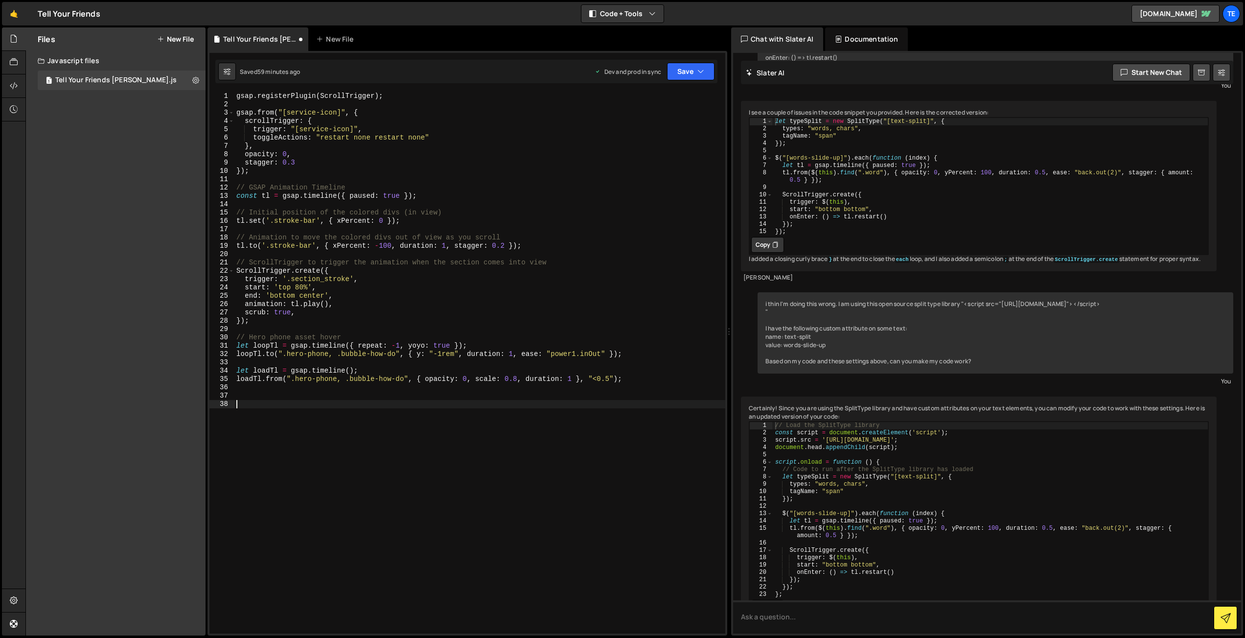
paste textarea "loadTl.from(".hero-phone, .bubble-how-do", { opacity: 0, scale: 0.8, duration: …"
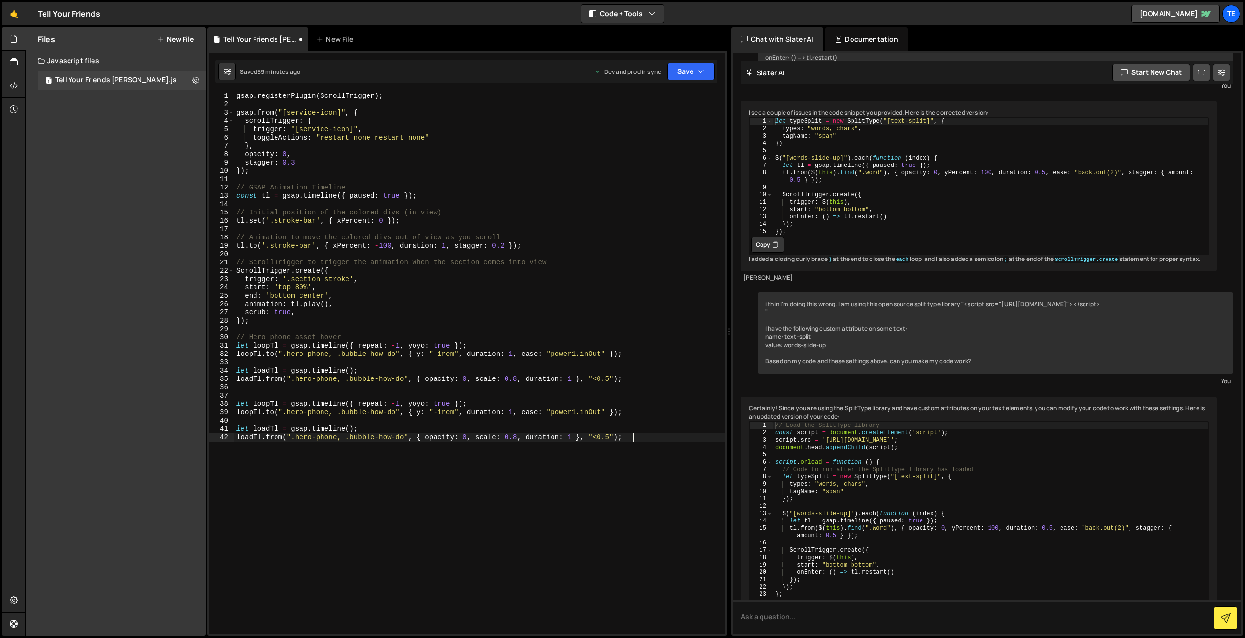
scroll to position [0, 0]
drag, startPoint x: 359, startPoint y: 337, endPoint x: 216, endPoint y: 338, distance: 143.4
click at [216, 338] on div "loadTl.from(".hero-phone, .bubble-how-do", { opacity: 0, scale: 0.8, duration: …" at bounding box center [467, 362] width 516 height 541
type textarea "// Hero phone asset hover"
click at [259, 394] on div "gsap . registerPlugin ( ScrollTrigger ) ; gsap . from ( "[service-icon]" , { sc…" at bounding box center [479, 371] width 491 height 558
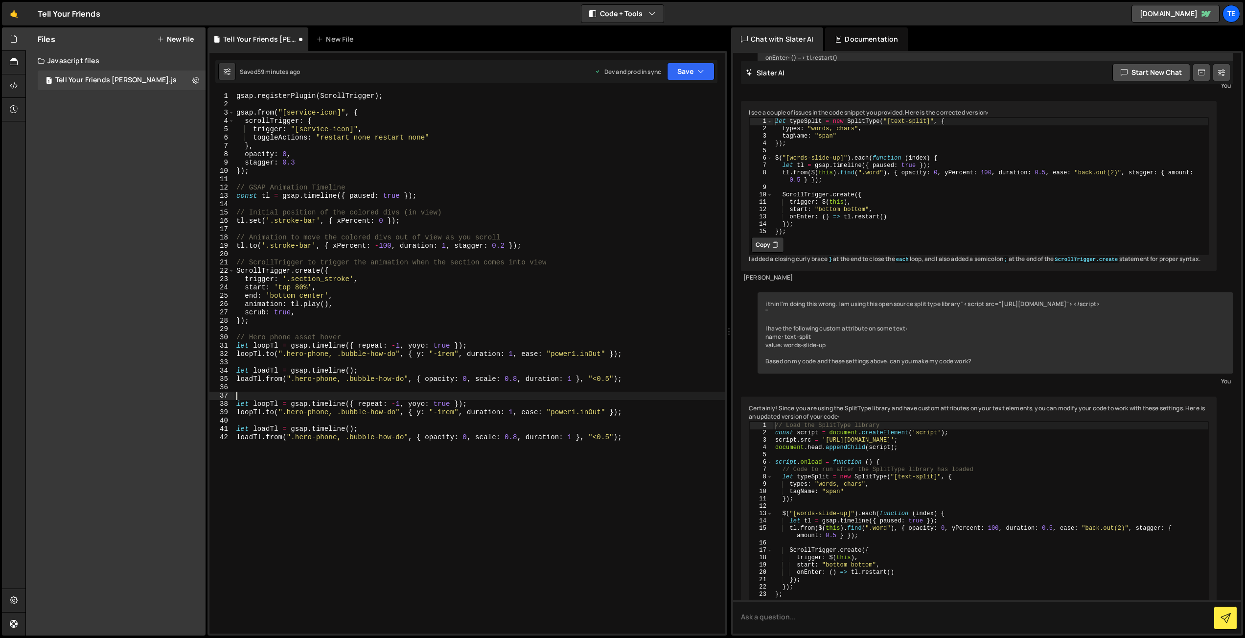
paste textarea "// Hero phone asset hover"
click at [274, 396] on div "gsap . registerPlugin ( ScrollTrigger ) ; gsap . from ( "[service-icon]" , { sc…" at bounding box center [479, 371] width 491 height 558
drag, startPoint x: 341, startPoint y: 414, endPoint x: 288, endPoint y: 414, distance: 52.4
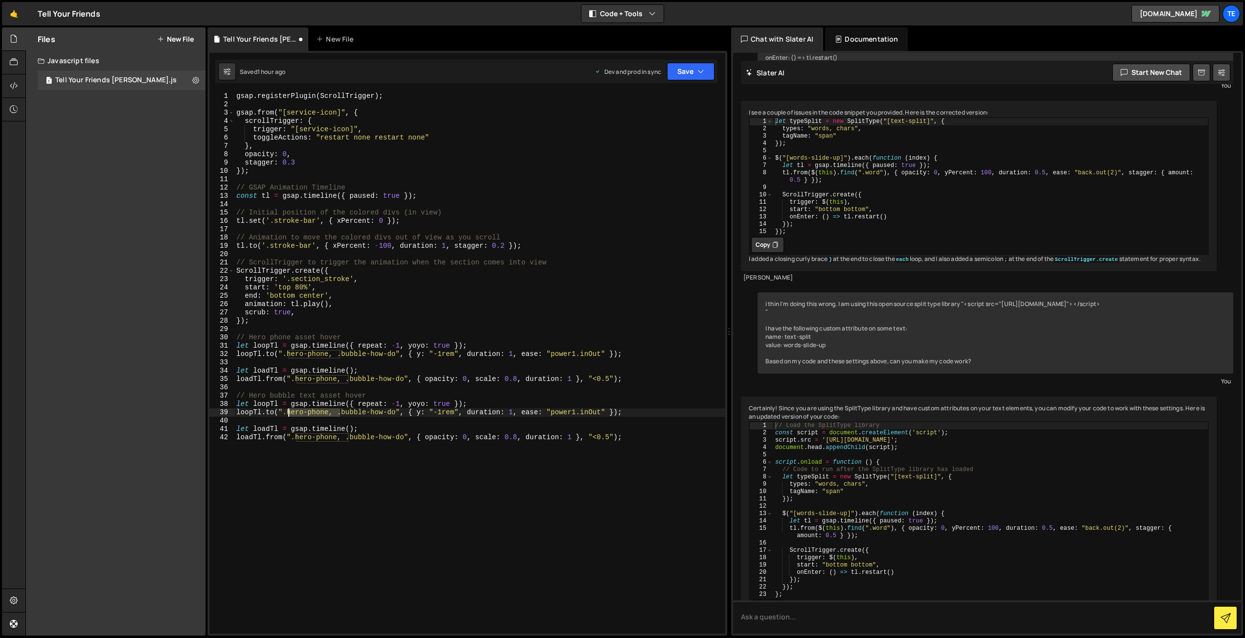
click at [288, 414] on div "gsap . registerPlugin ( ScrollTrigger ) ; gsap . from ( "[service-icon]" , { sc…" at bounding box center [479, 371] width 491 height 558
drag, startPoint x: 349, startPoint y: 438, endPoint x: 298, endPoint y: 438, distance: 51.4
click at [298, 438] on div "gsap . registerPlugin ( ScrollTrigger ) ; gsap . from ( "[service-icon]" , { sc…" at bounding box center [479, 371] width 491 height 558
drag, startPoint x: 410, startPoint y: 380, endPoint x: 345, endPoint y: 382, distance: 65.1
click at [342, 382] on div "gsap . registerPlugin ( ScrollTrigger ) ; gsap . from ( "[service-icon]" , { sc…" at bounding box center [479, 371] width 491 height 558
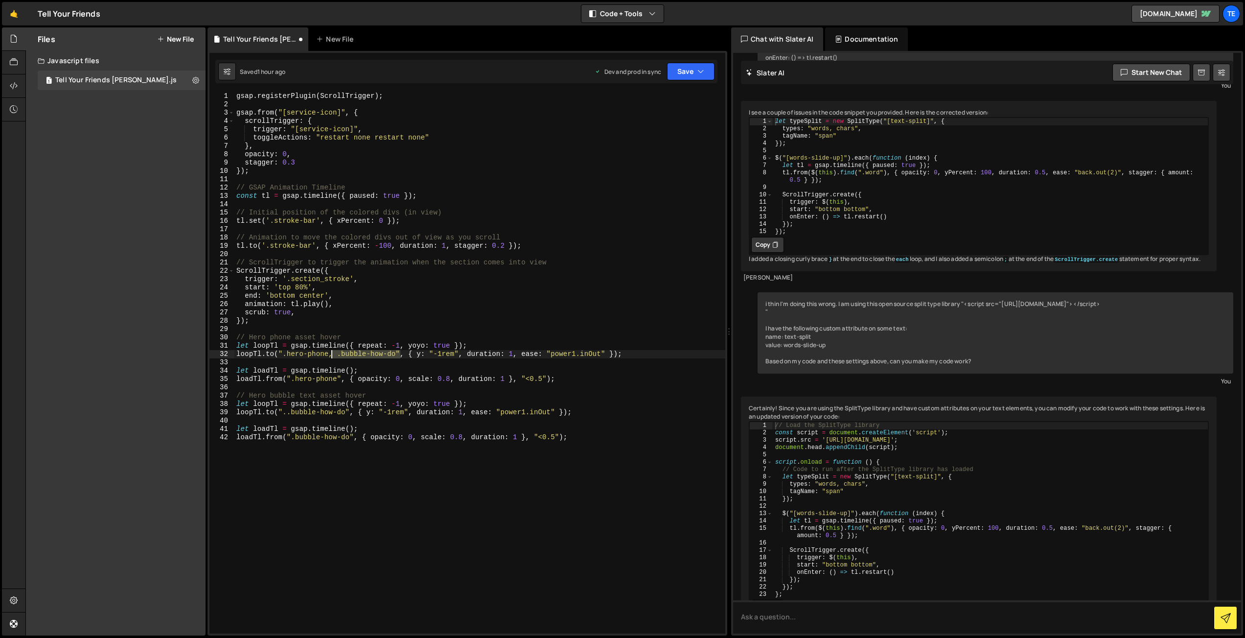
drag, startPoint x: 386, startPoint y: 356, endPoint x: 331, endPoint y: 357, distance: 54.8
click at [331, 357] on div "gsap . registerPlugin ( ScrollTrigger ) ; gsap . from ( "[service-icon]" , { sc…" at bounding box center [479, 371] width 491 height 558
click at [371, 477] on div "gsap . registerPlugin ( ScrollTrigger ) ; gsap . from ( "[service-icon]" , { sc…" at bounding box center [479, 371] width 491 height 558
click at [704, 70] on icon "button" at bounding box center [700, 72] width 7 height 10
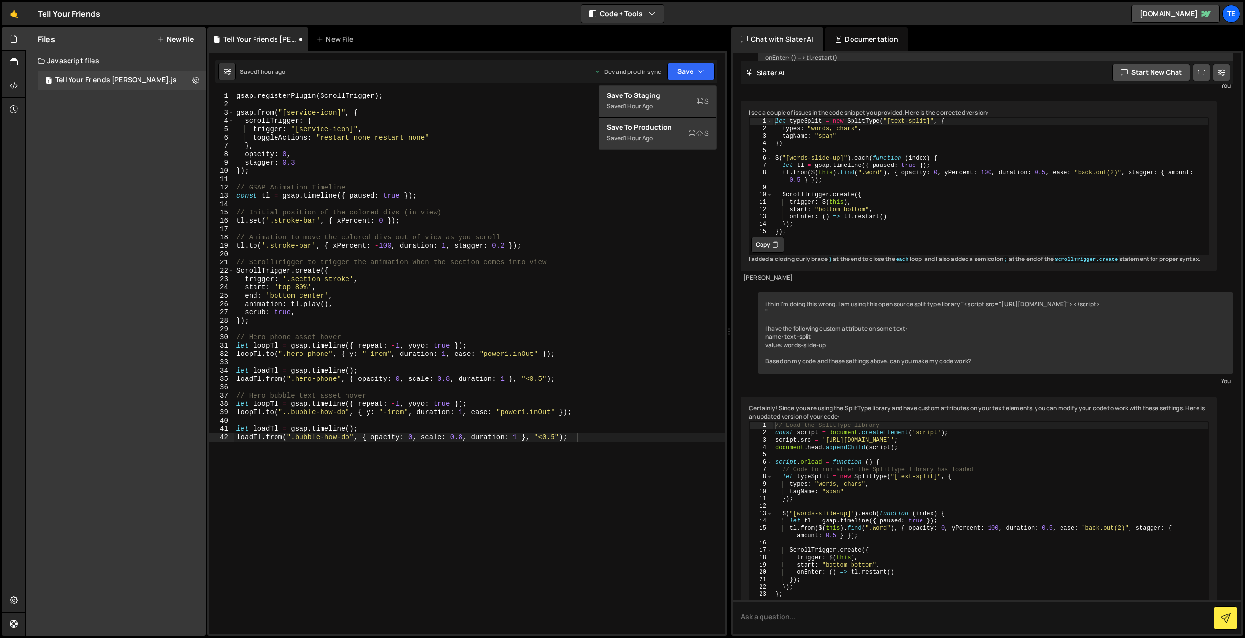
drag, startPoint x: 669, startPoint y: 134, endPoint x: 656, endPoint y: 130, distance: 13.8
click at [669, 134] on div "Saved 1 hour ago" at bounding box center [658, 138] width 102 height 12
click at [290, 414] on div "gsap . registerPlugin ( ScrollTrigger ) ; gsap . from ( "[service-icon]" , { sc…" at bounding box center [479, 371] width 491 height 558
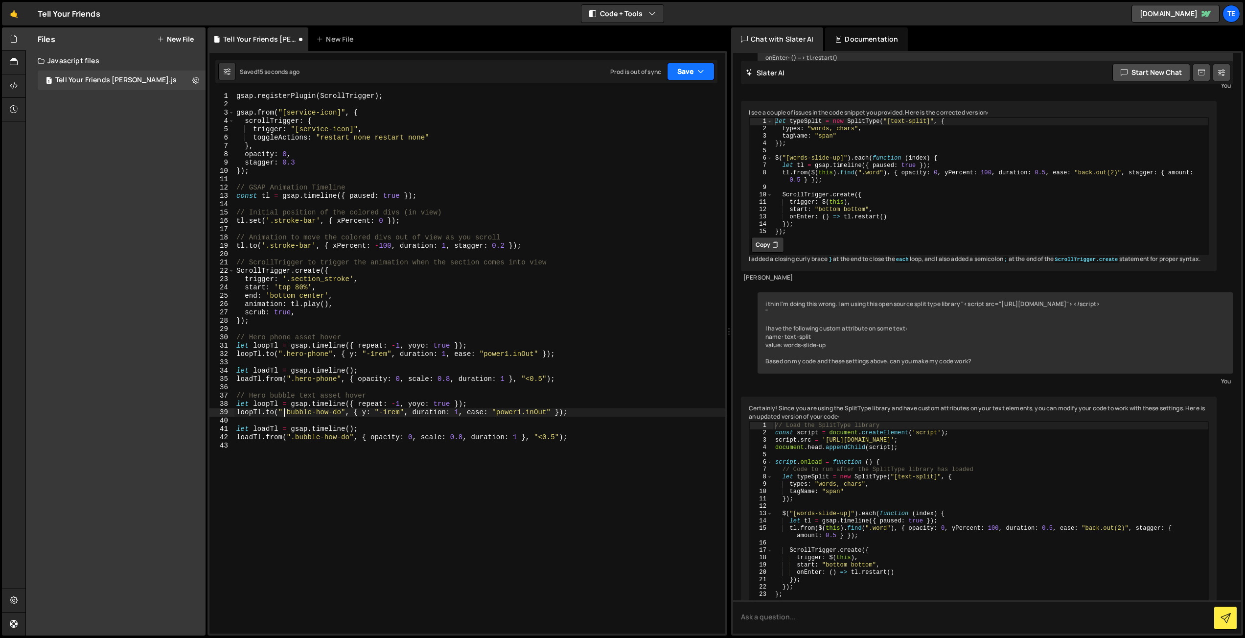
click at [698, 69] on icon "button" at bounding box center [700, 72] width 7 height 10
click at [682, 129] on div "Save to Production S" at bounding box center [658, 127] width 102 height 10
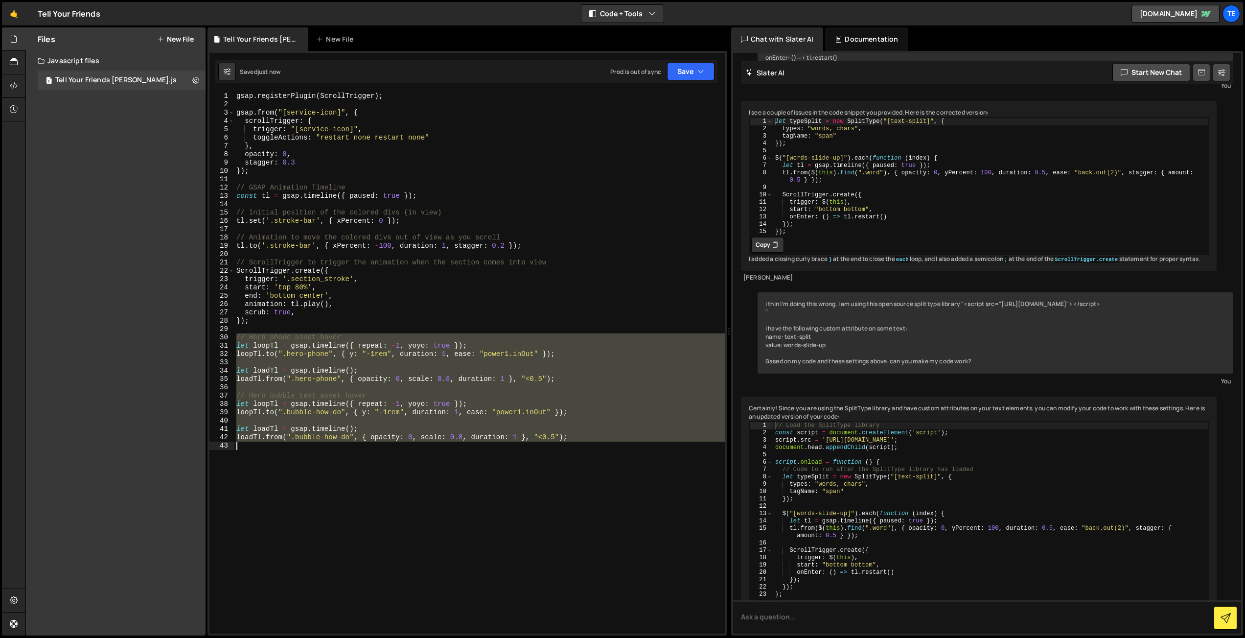
drag, startPoint x: 254, startPoint y: 347, endPoint x: 645, endPoint y: 451, distance: 404.2
click at [645, 451] on div "gsap . registerPlugin ( ScrollTrigger ) ; gsap . from ( "[service-icon]" , { sc…" at bounding box center [479, 371] width 491 height 558
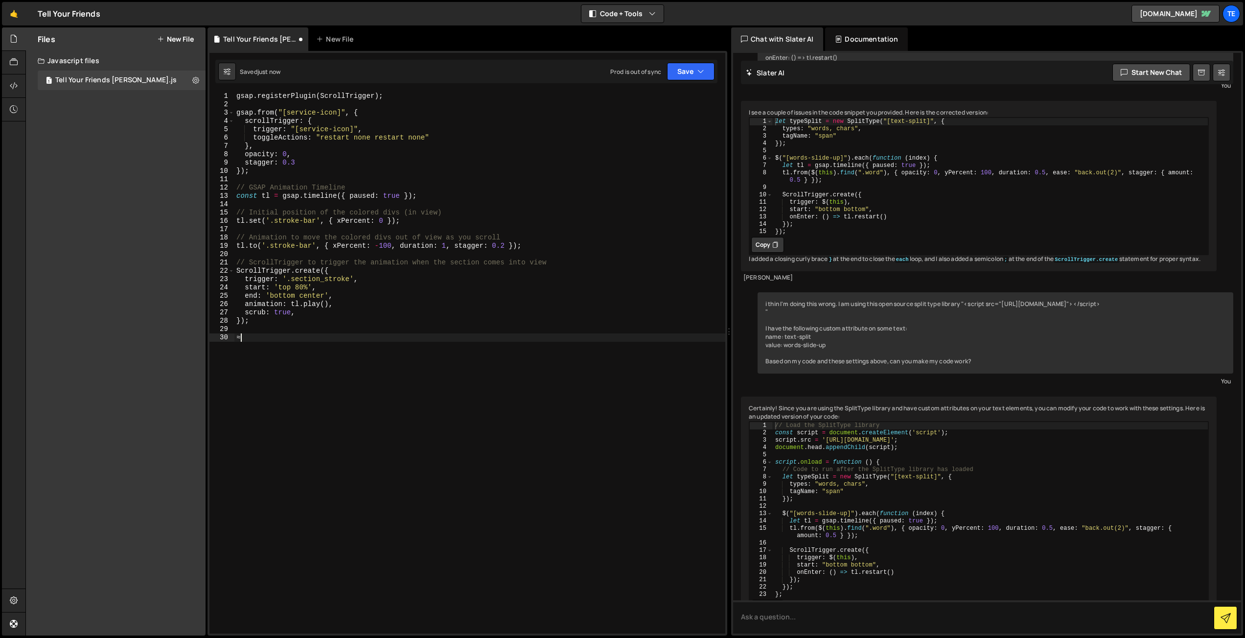
scroll to position [0, 0]
type textarea "loadTl.from(".bubble-how-do", { opacity: 0, scale: 0.8, duration: 1 }, "<0.5");"
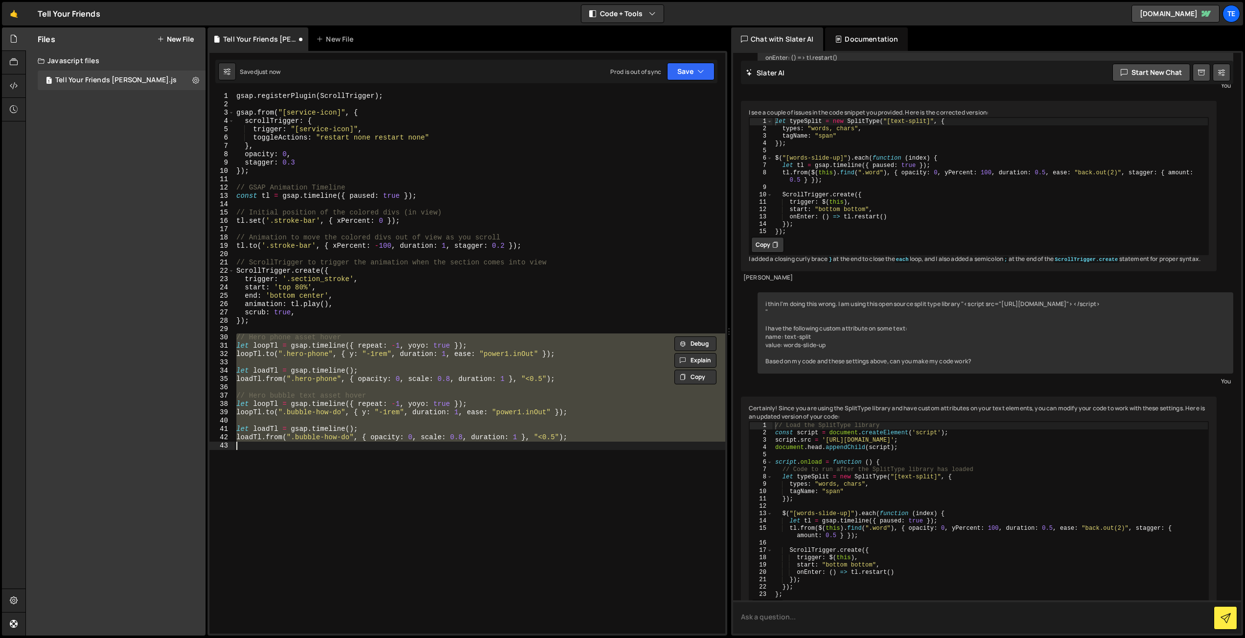
click at [779, 617] on textarea at bounding box center [987, 616] width 508 height 33
paste textarea "// Hero phone asset hover let loopTl = gsap.timeline({ repeat: -1, yoyo: true }…"
type textarea "what's wrong with this code? // Hero phone asset hover let loopTl = gsap.timeli…"
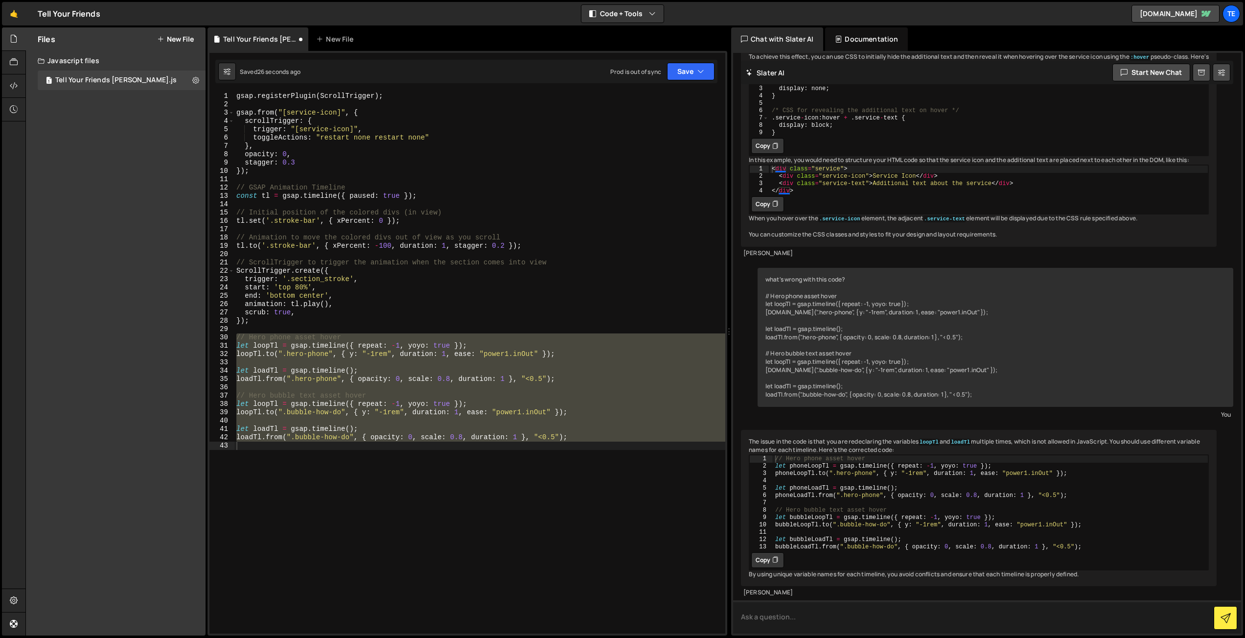
scroll to position [9921, 0]
click at [771, 552] on button "Copy" at bounding box center [767, 560] width 33 height 16
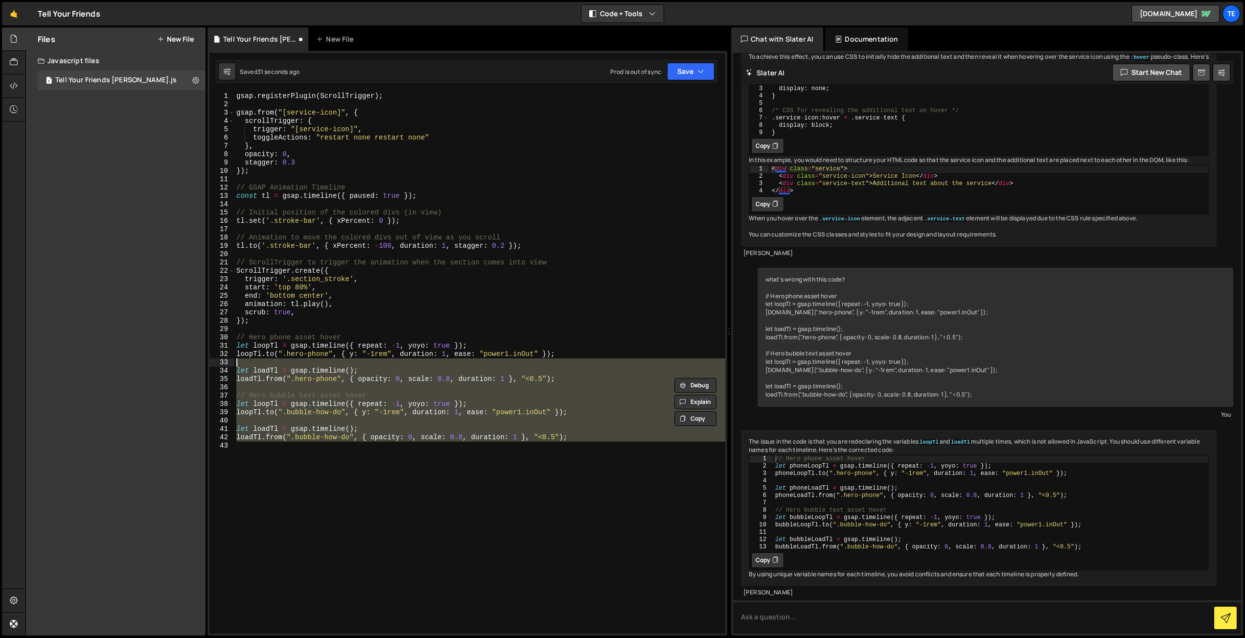
drag, startPoint x: 261, startPoint y: 376, endPoint x: 254, endPoint y: 360, distance: 16.9
click at [254, 360] on div "gsap . registerPlugin ( ScrollTrigger ) ; gsap . from ( "[service-icon]" , { sc…" at bounding box center [479, 371] width 491 height 558
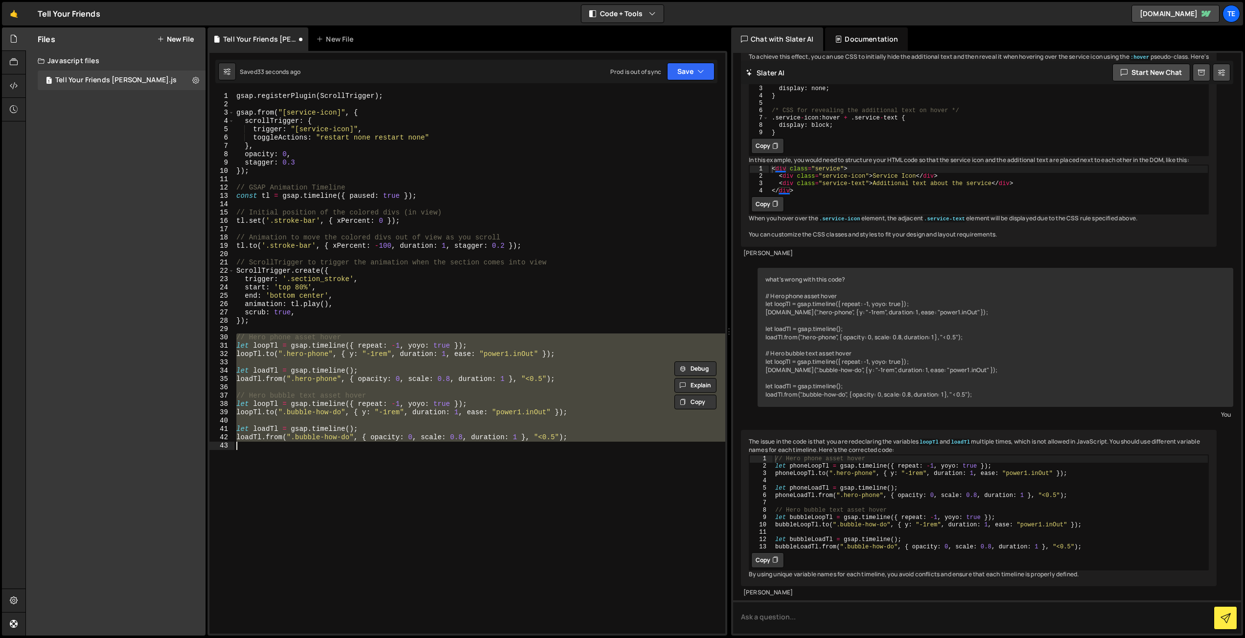
drag, startPoint x: 235, startPoint y: 337, endPoint x: 346, endPoint y: 480, distance: 181.7
click at [346, 480] on div "gsap . registerPlugin ( ScrollTrigger ) ; gsap . from ( "[service-icon]" , { sc…" at bounding box center [479, 371] width 491 height 558
paste textarea "bubbleLoadTl.from(".bubble-how-do", { opacity: 0, scale: 0.8, duration: 1 }, "<…"
type textarea "bubbleLoadTl.from(".bubble-how-do", { opacity: 0, scale: 0.8, duration: 1 }, "<…"
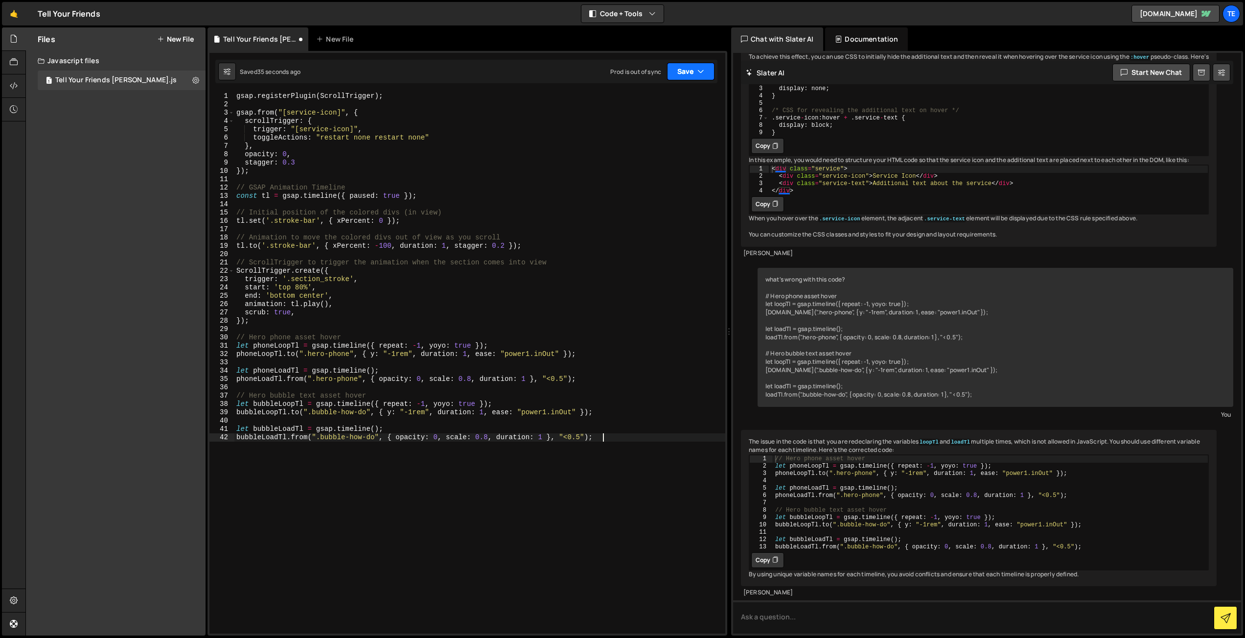
click at [708, 70] on button "Save" at bounding box center [690, 72] width 47 height 18
click at [679, 132] on div "Saved 1 hour ago" at bounding box center [658, 138] width 102 height 12
